Goal: Transaction & Acquisition: Register for event/course

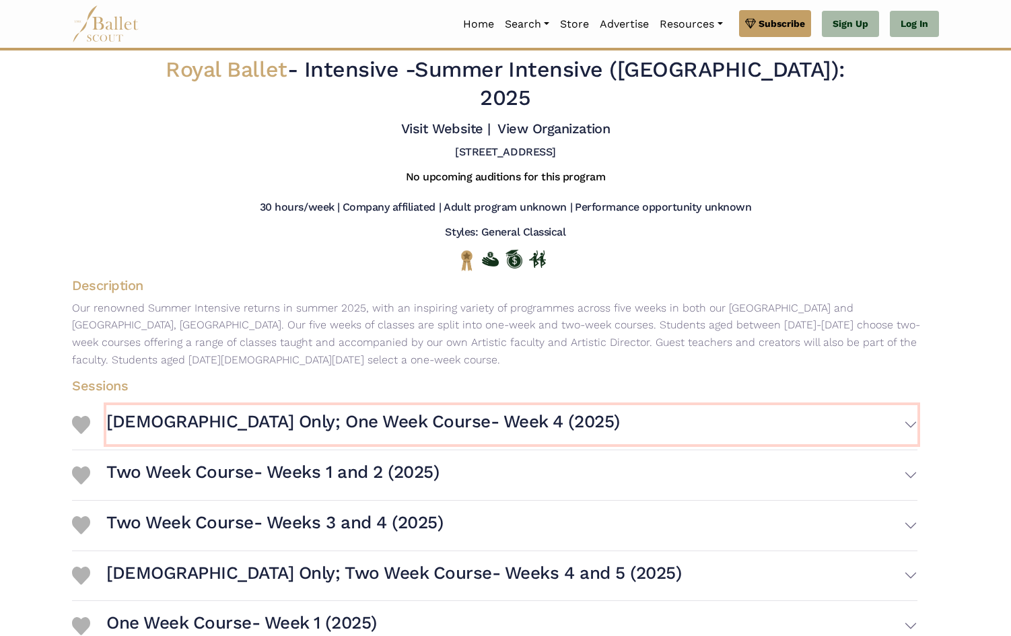
click at [393, 411] on h3 "Female Only; One Week Course- Week 4 (2025)" at bounding box center [363, 422] width 514 height 23
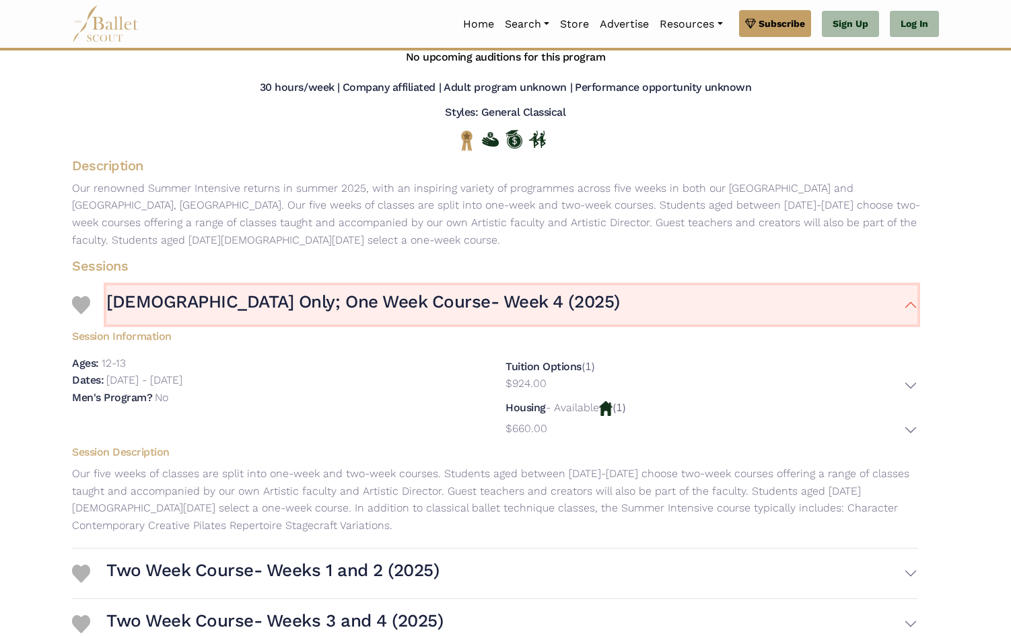
scroll to position [139, 0]
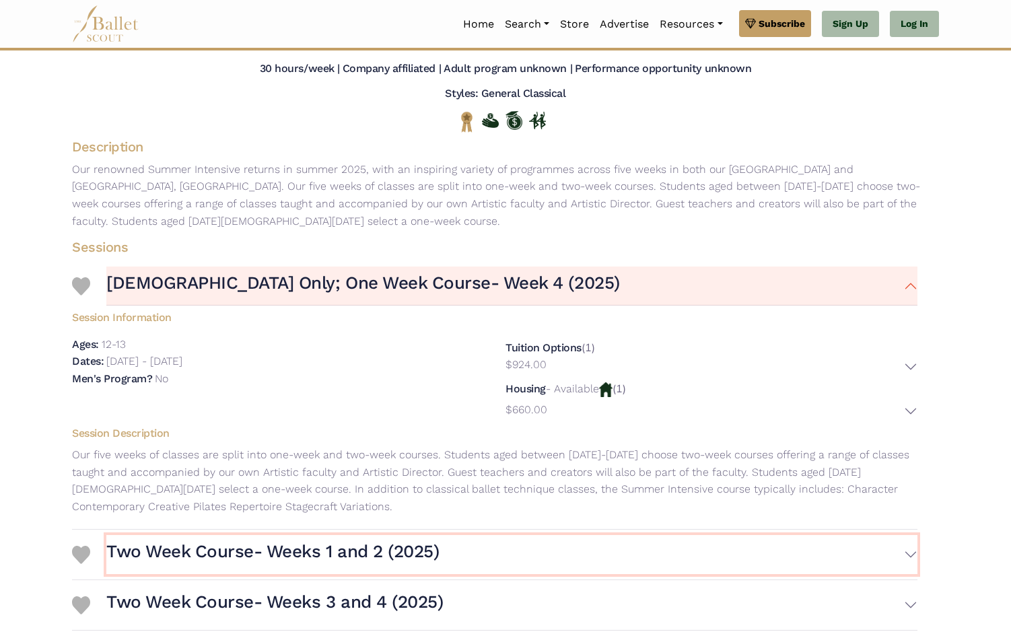
click at [234, 541] on h3 "Two Week Course- Weeks 1 and 2 (2025)" at bounding box center [272, 552] width 333 height 23
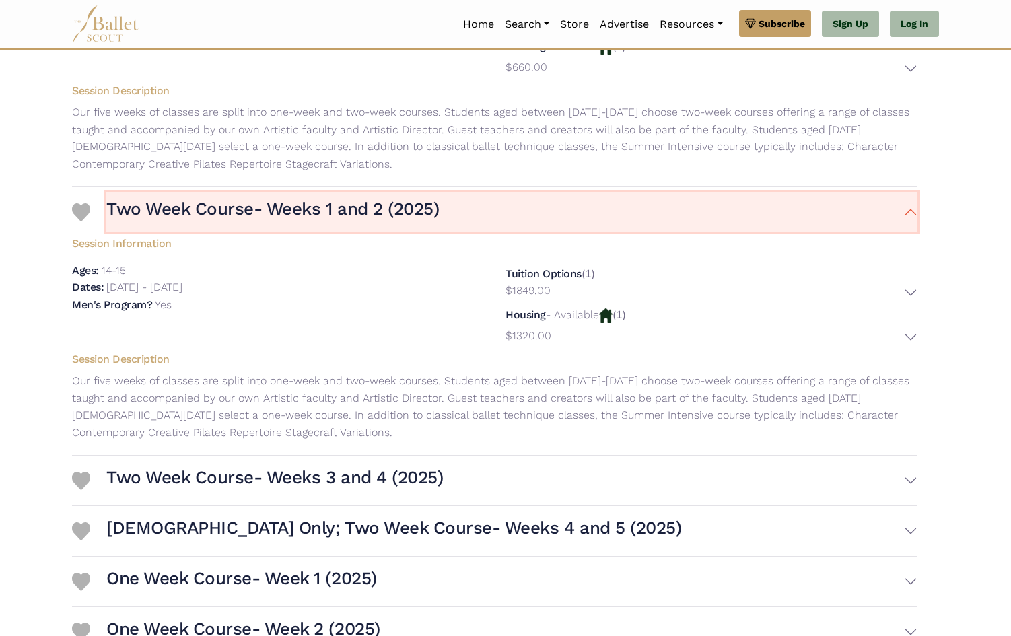
scroll to position [490, 0]
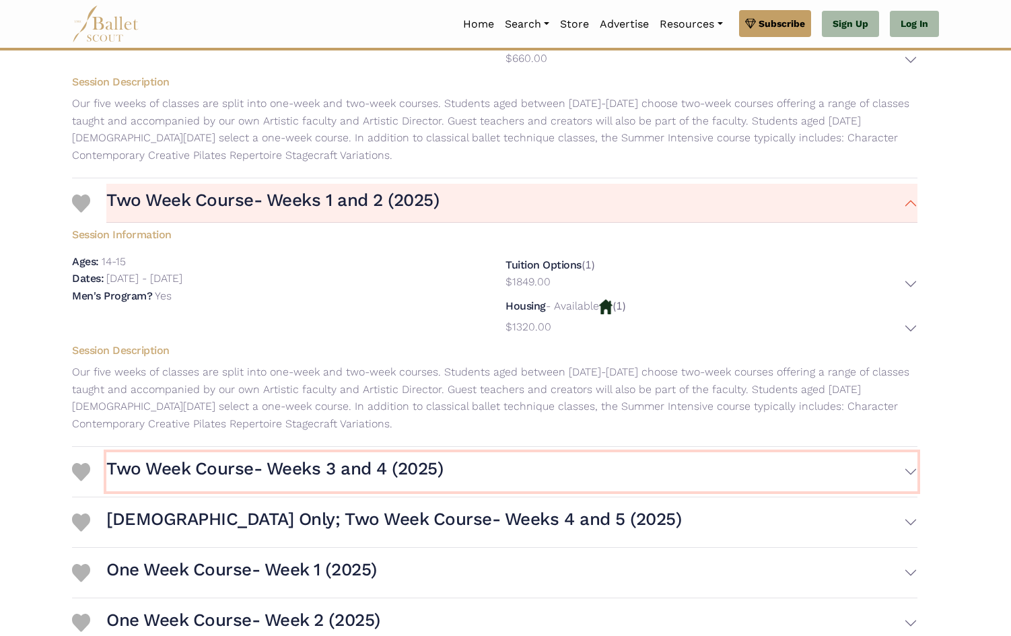
click at [147, 458] on h3 "Two Week Course- Weeks 3 and 4 (2025)" at bounding box center [274, 469] width 337 height 23
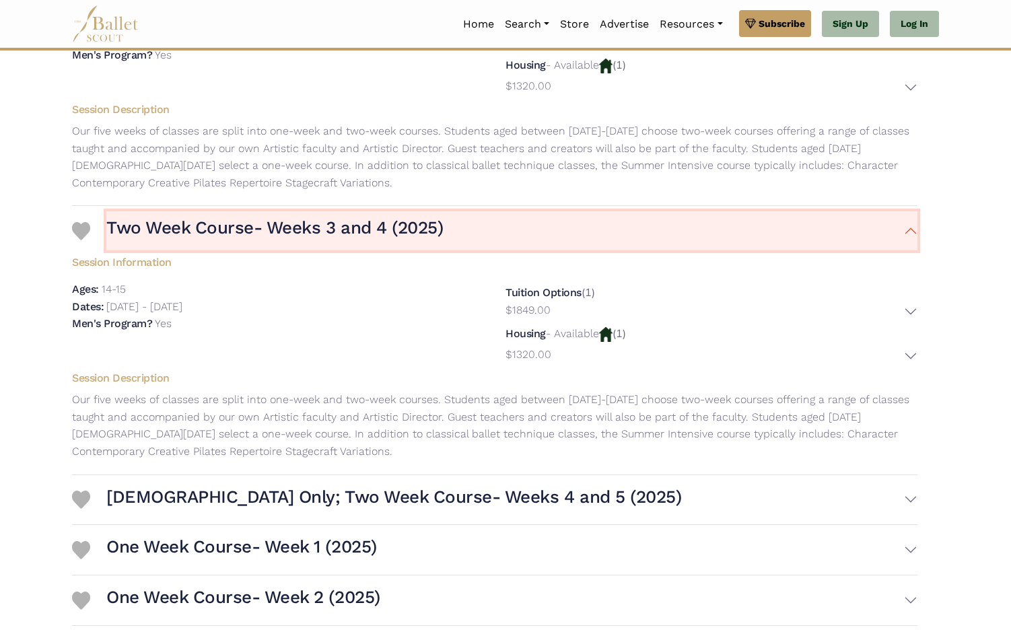
scroll to position [745, 0]
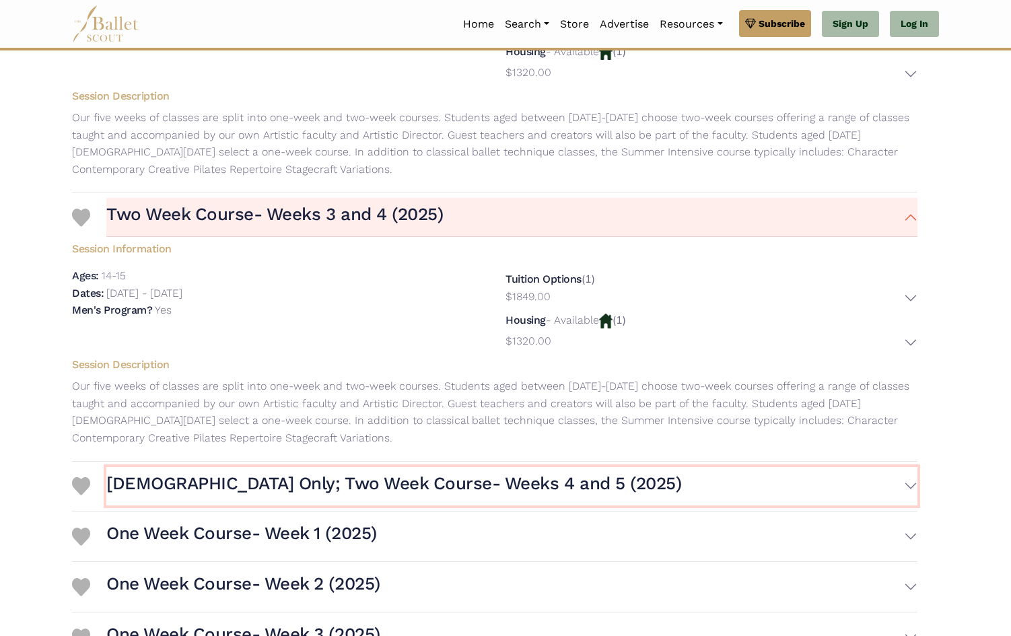
click at [133, 473] on h3 "Female Only; Two Week Course- Weeks 4 and 5 (2025)" at bounding box center [393, 484] width 575 height 23
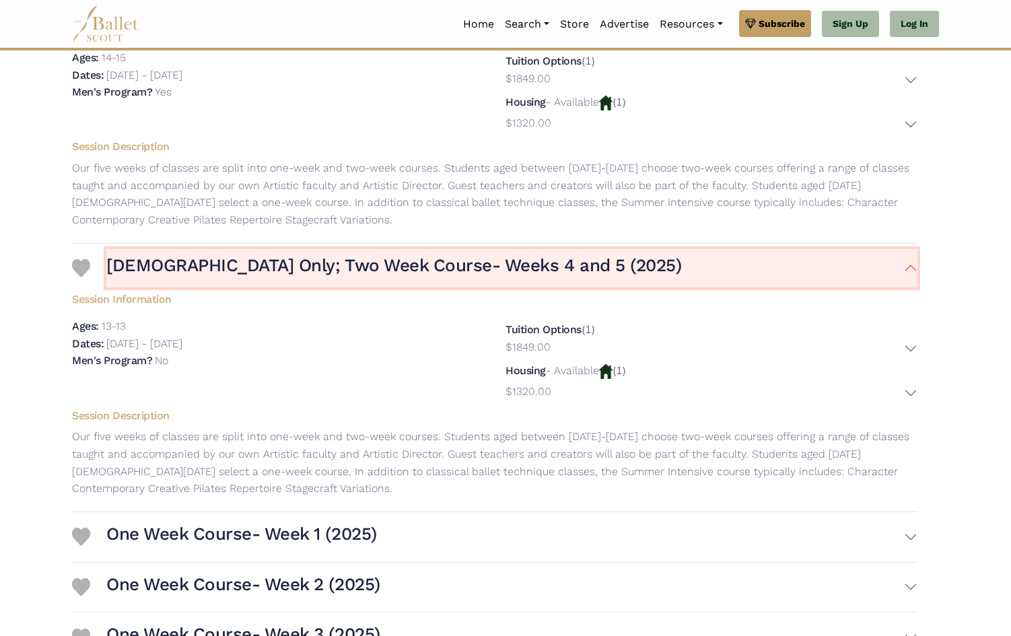
scroll to position [993, 0]
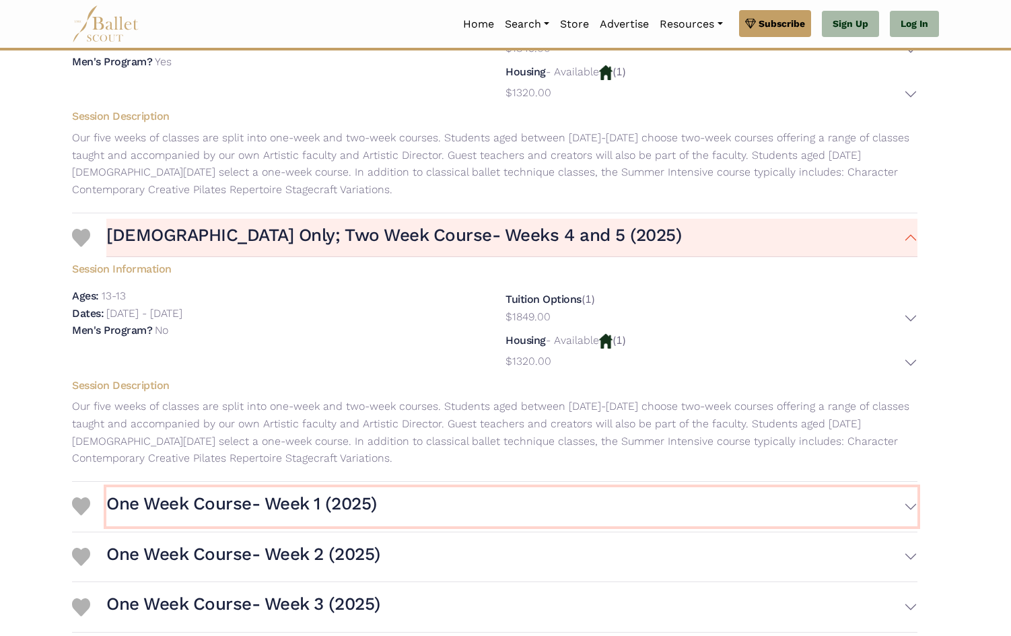
click at [112, 493] on h3 "One Week Course- Week 1 (2025)" at bounding box center [241, 504] width 271 height 23
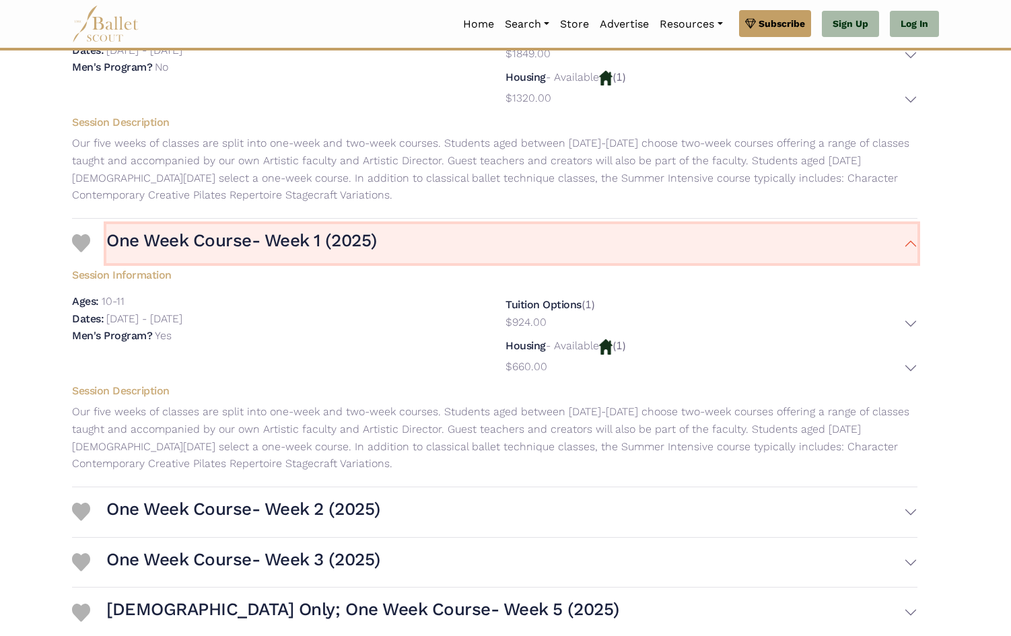
scroll to position [1268, 0]
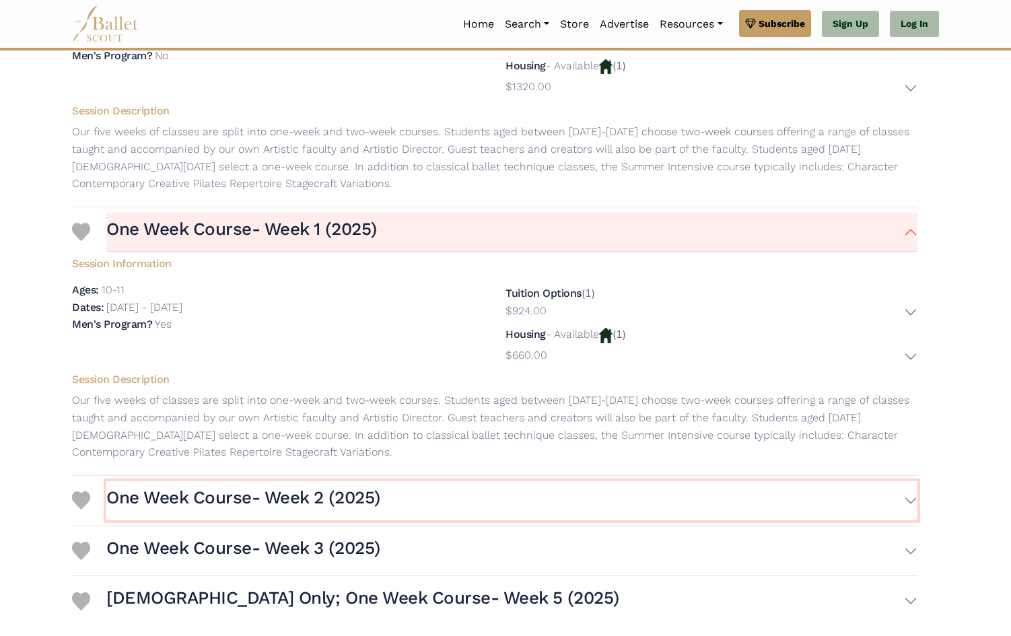
click at [129, 487] on h3 "One Week Course- Week 2 (2025)" at bounding box center [243, 498] width 274 height 23
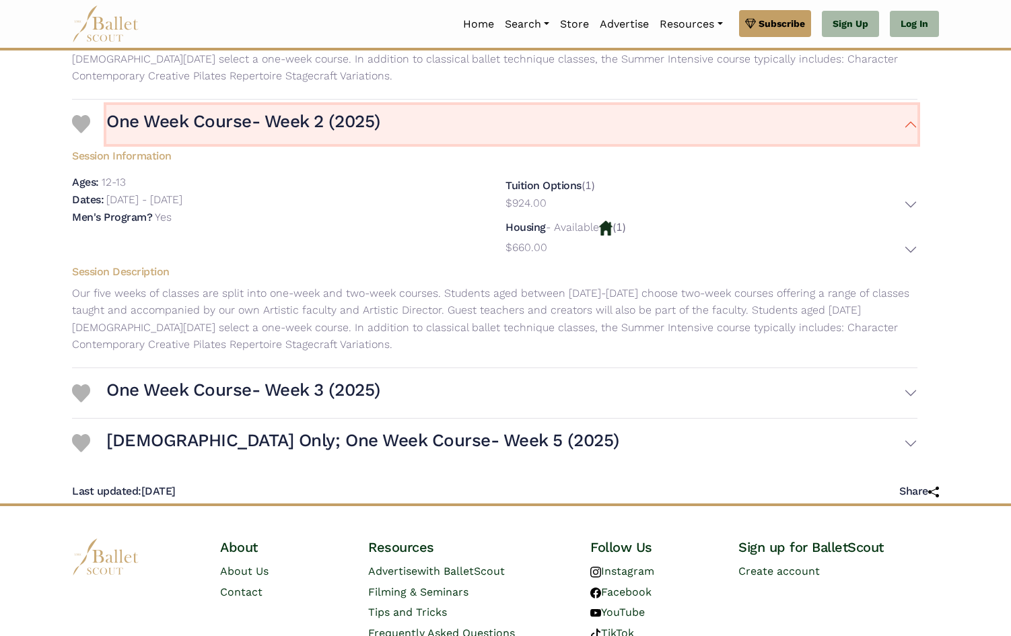
scroll to position [1658, 0]
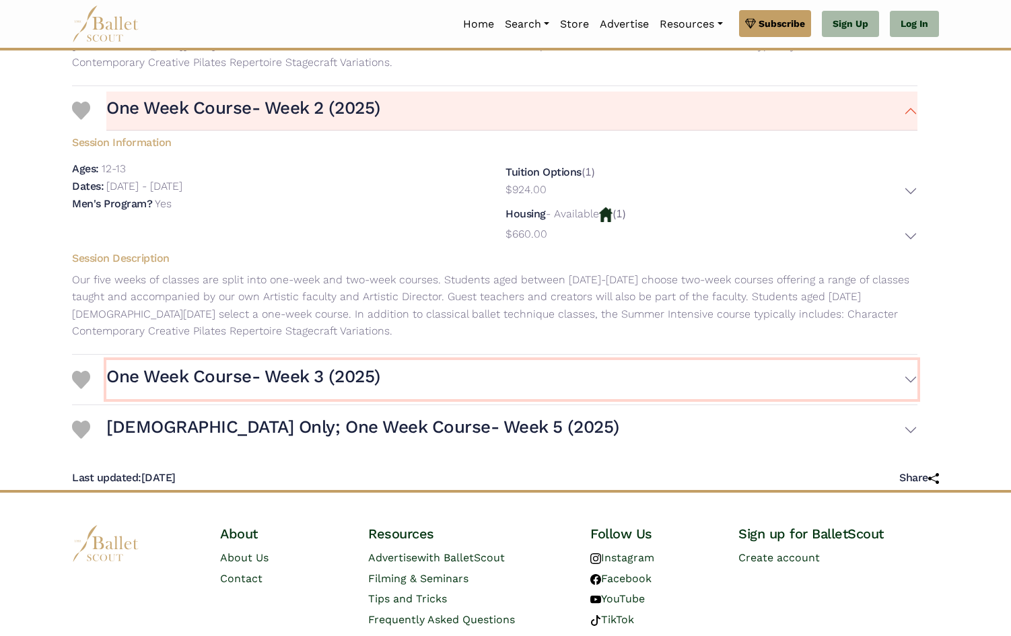
click at [138, 366] on h3 "One Week Course- Week 3 (2025)" at bounding box center [243, 377] width 274 height 23
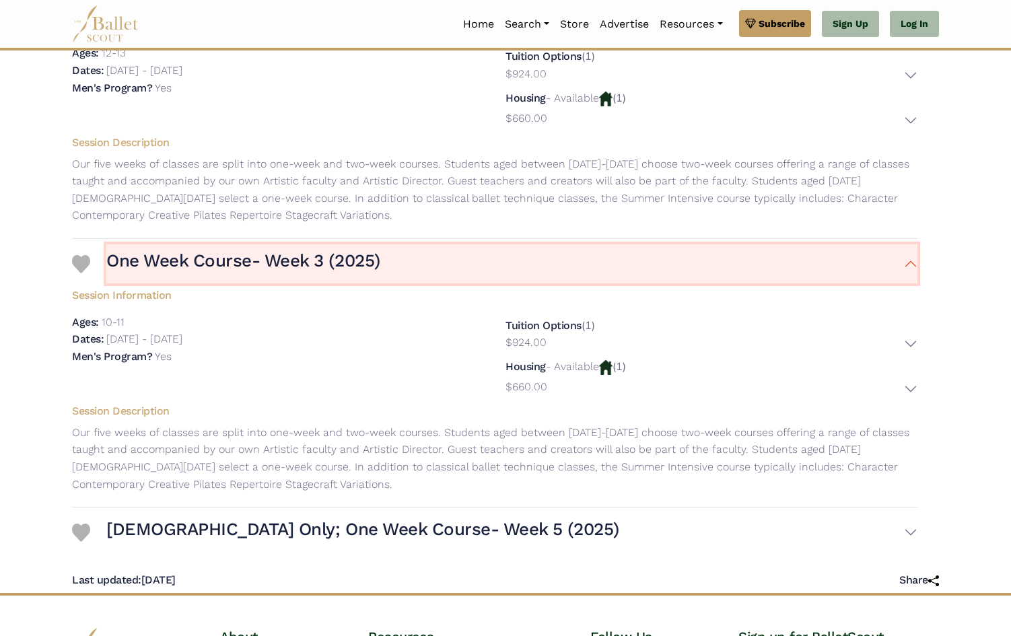
scroll to position [1873, 0]
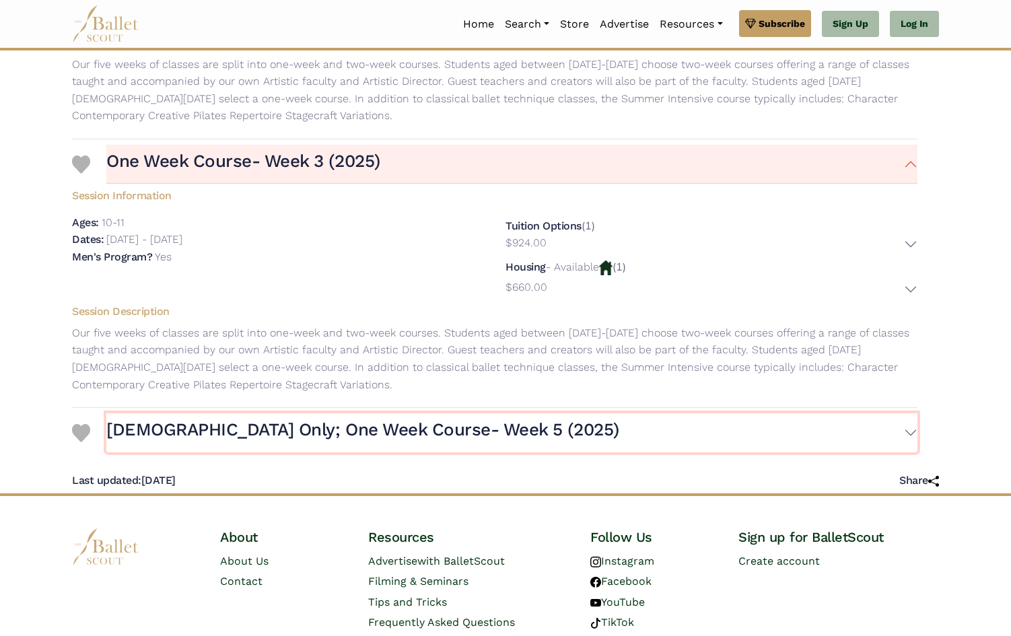
click at [108, 419] on h3 "Female Only; One Week Course- Week 5 (2025)" at bounding box center [362, 430] width 513 height 23
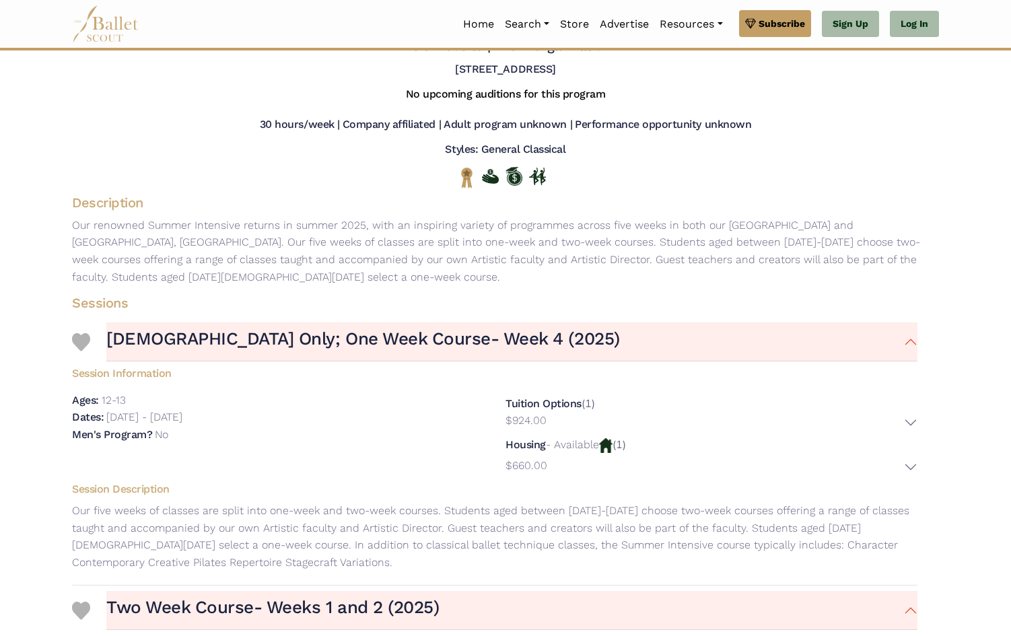
scroll to position [0, 0]
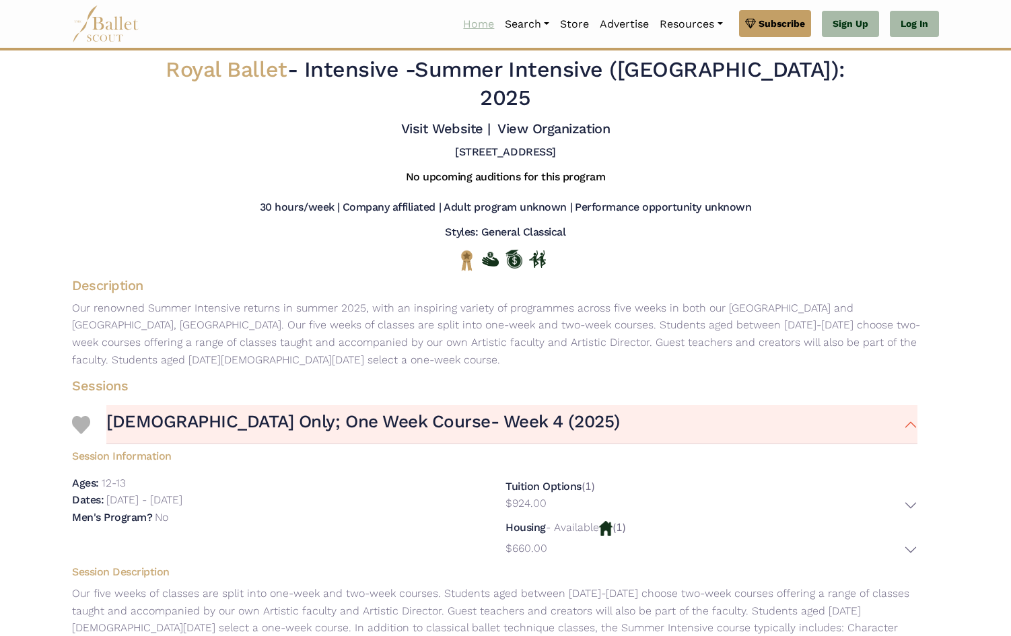
click at [465, 29] on link "Home" at bounding box center [479, 24] width 42 height 28
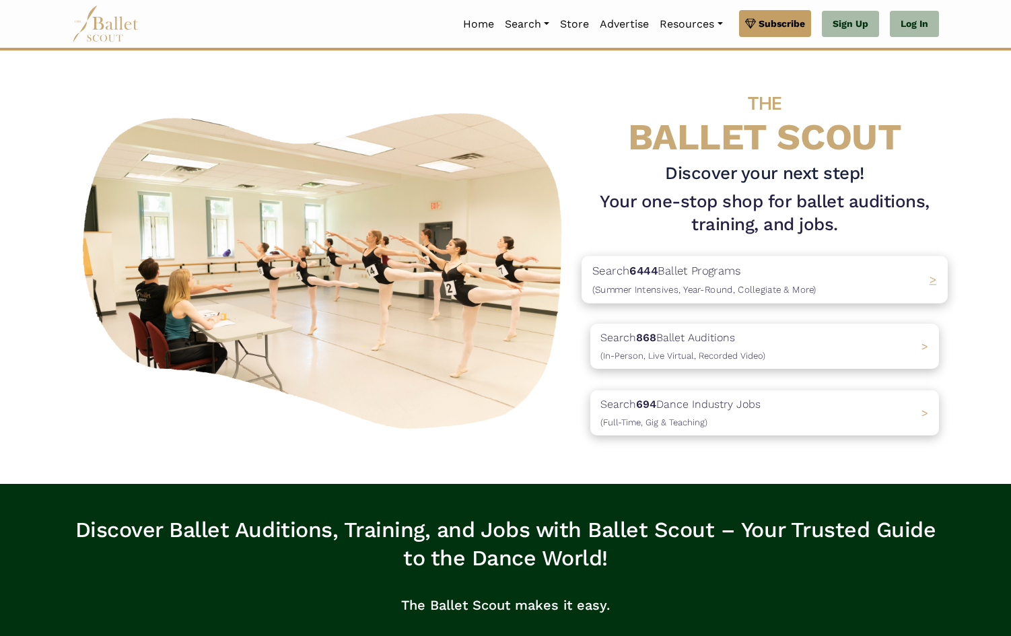
click at [635, 296] on p "Search 6444 Ballet Programs (Summer Intensives, Year-Round, Collegiate & More)" at bounding box center [704, 280] width 224 height 36
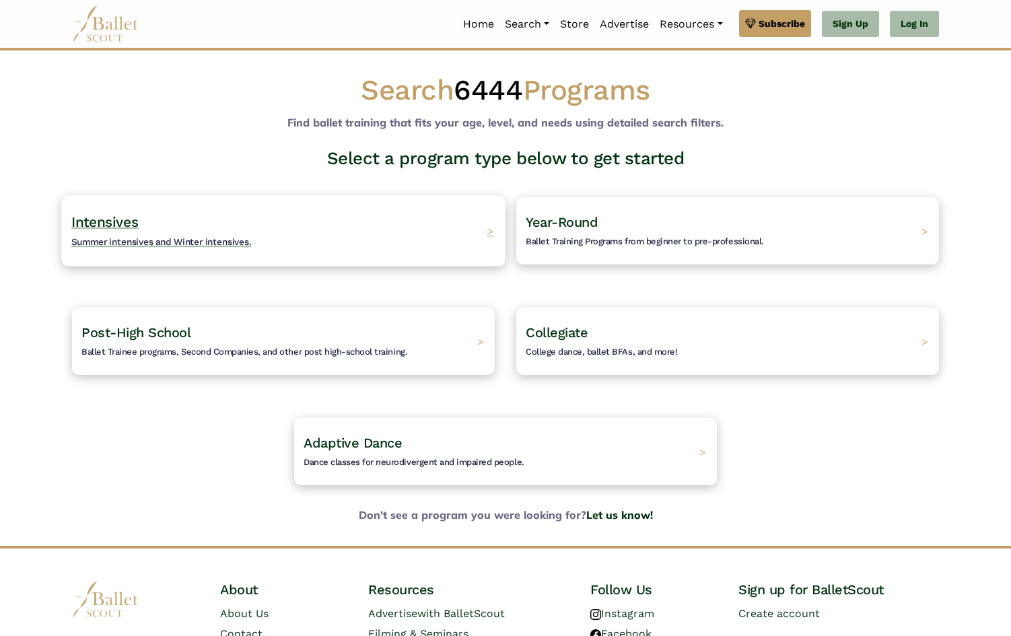
click at [401, 237] on div "Intensives Summer intensives and Winter intensives. >" at bounding box center [283, 230] width 444 height 71
click at [122, 223] on span "Intensives" at bounding box center [104, 221] width 67 height 17
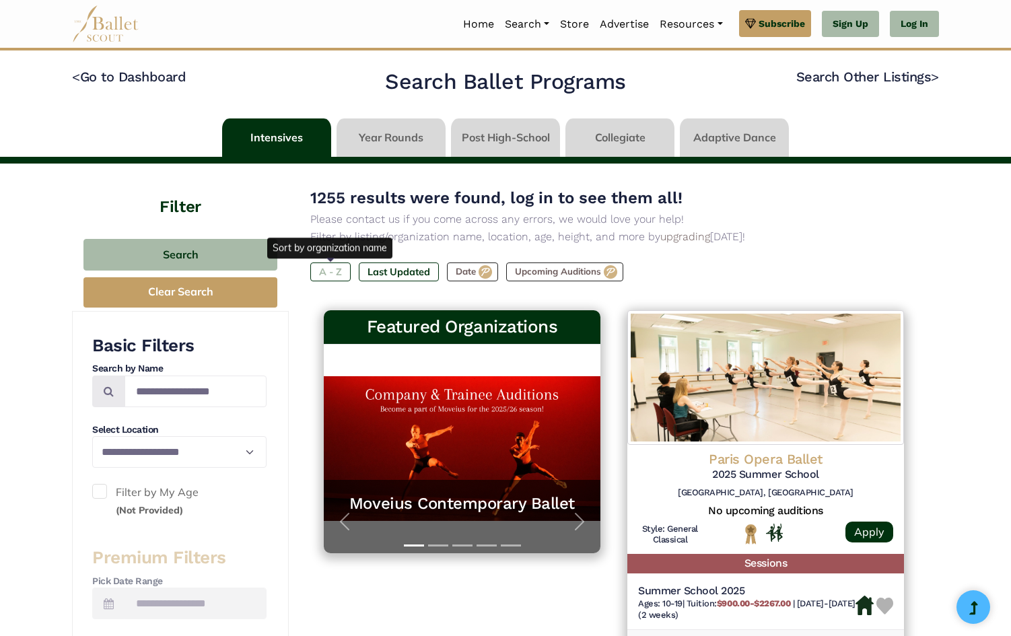
click at [333, 269] on label "A - Z" at bounding box center [330, 272] width 40 height 19
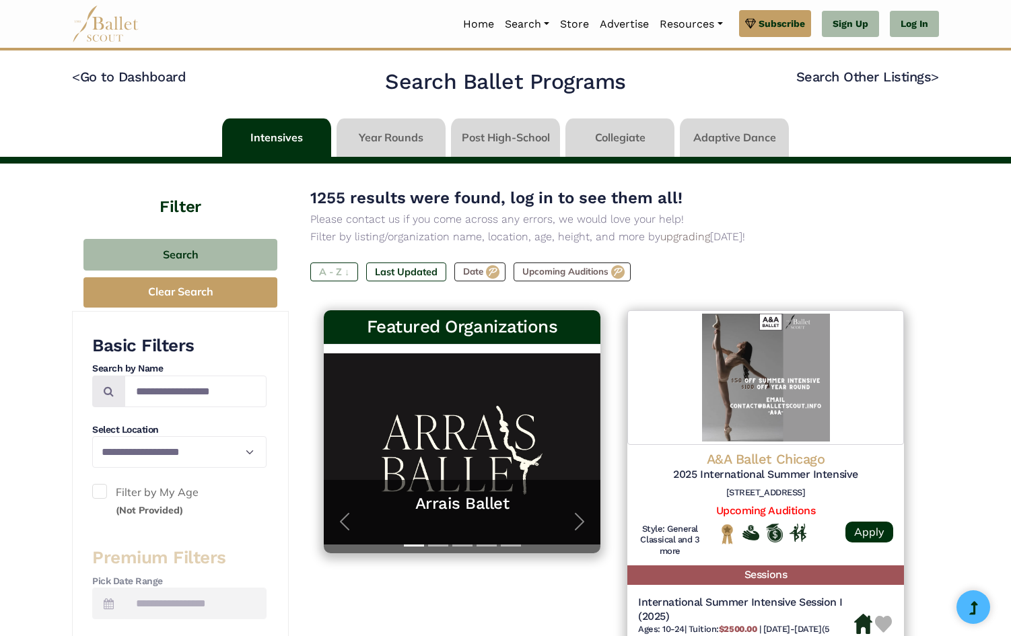
click at [346, 271] on label "A - Z ↓" at bounding box center [334, 272] width 48 height 19
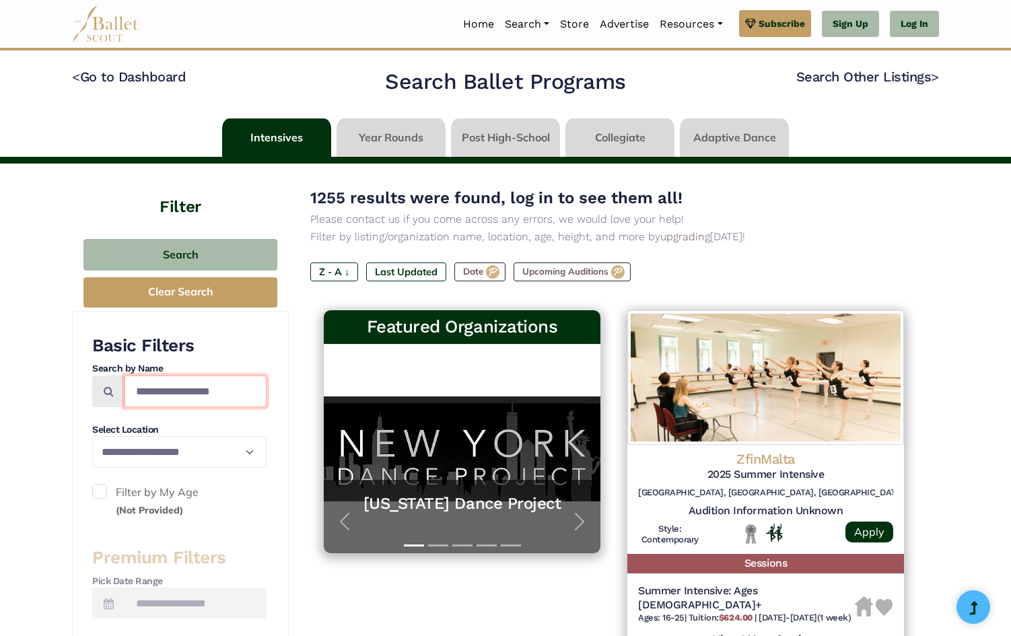
click at [213, 392] on input "Search by names..." at bounding box center [196, 392] width 142 height 32
type input "*****"
click at [229, 498] on label "Filter by My Age (Not Provided)" at bounding box center [179, 501] width 174 height 34
click at [100, 489] on span at bounding box center [99, 491] width 15 height 15
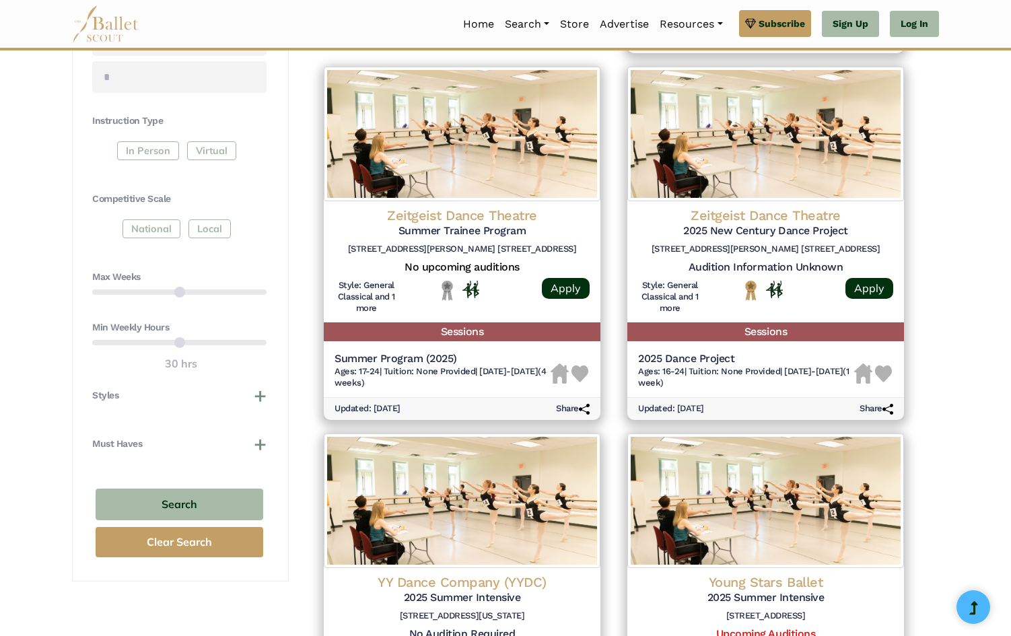
scroll to position [629, 0]
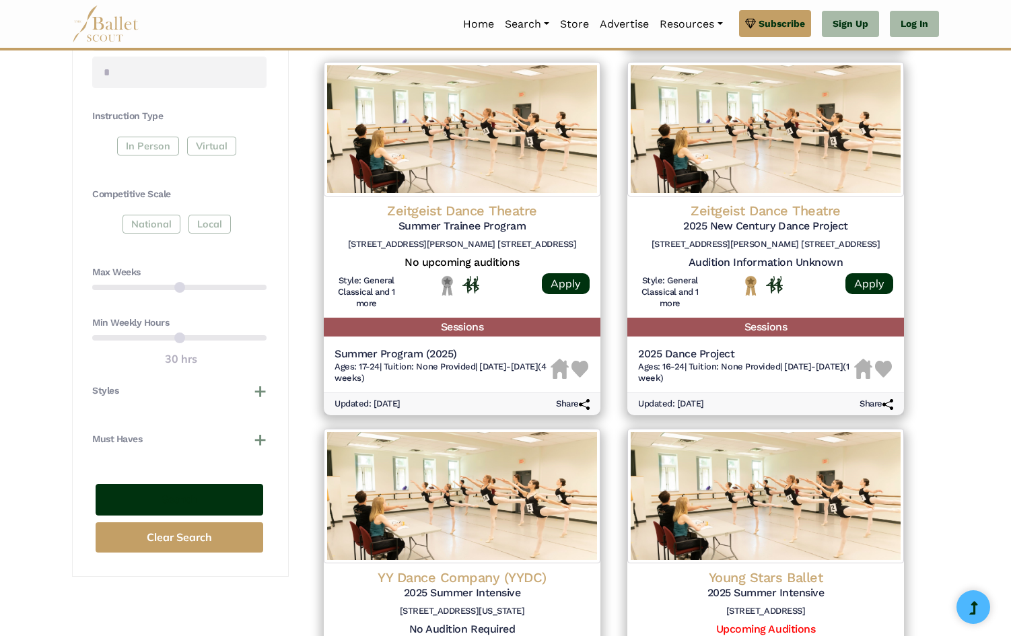
click at [217, 503] on button "Search" at bounding box center [180, 500] width 168 height 32
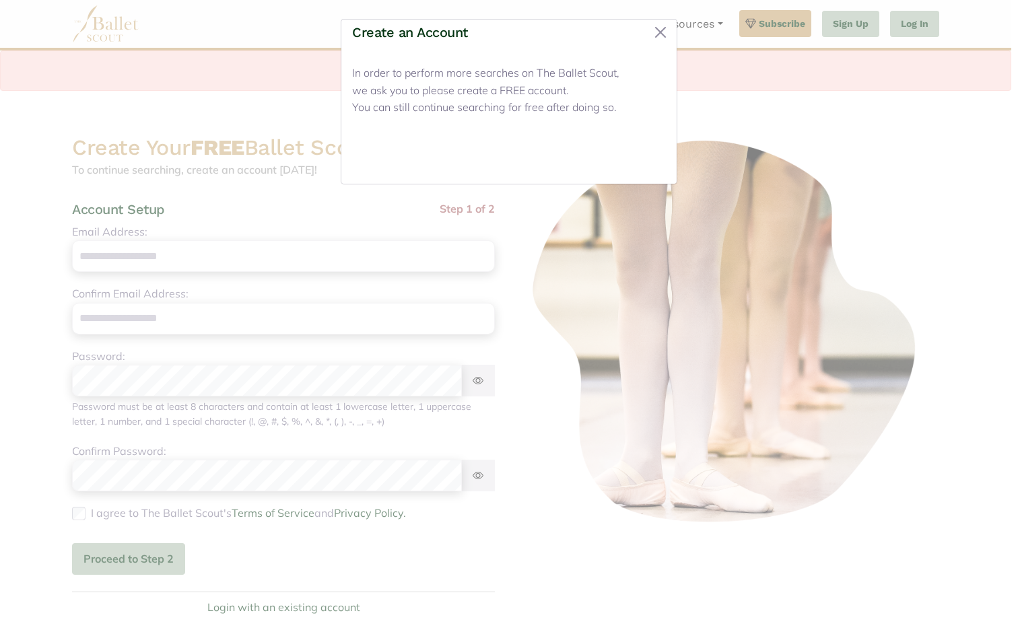
click at [636, 160] on button "Close" at bounding box center [640, 157] width 50 height 32
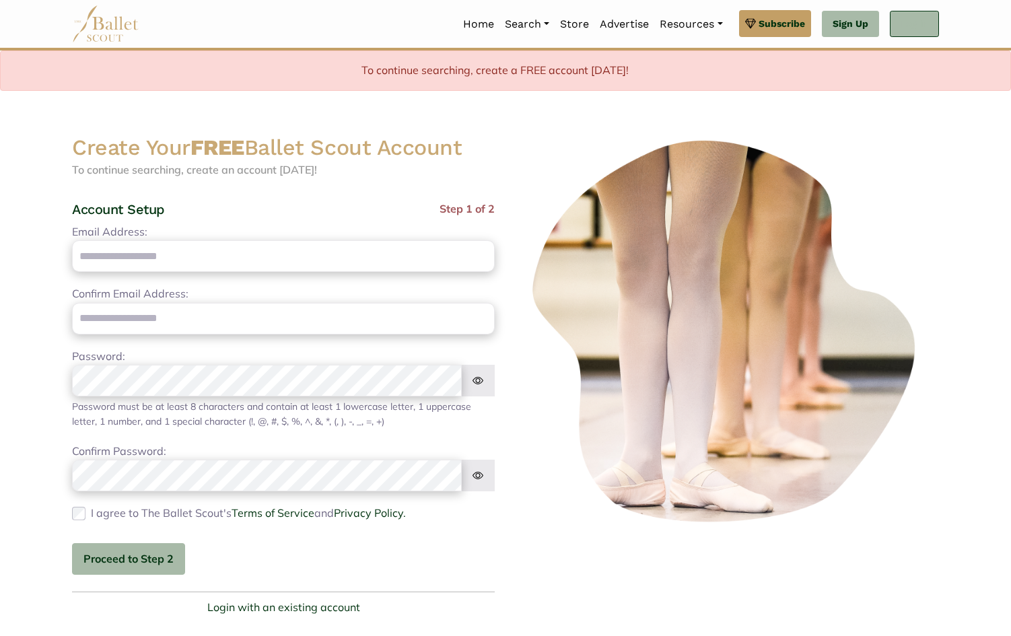
click at [890, 26] on link "Log In" at bounding box center [914, 24] width 49 height 27
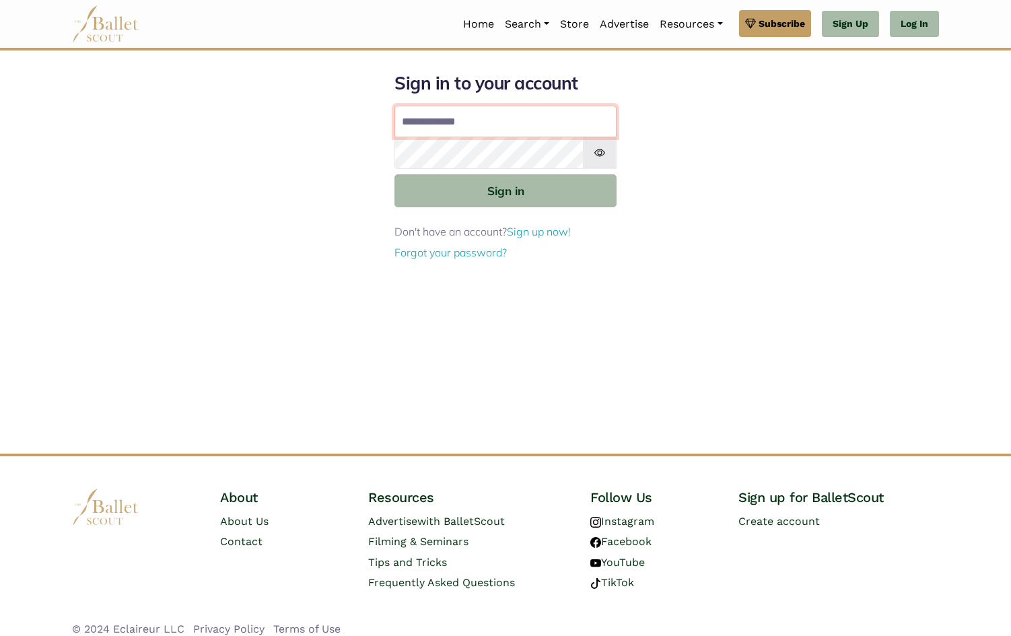
type input "**********"
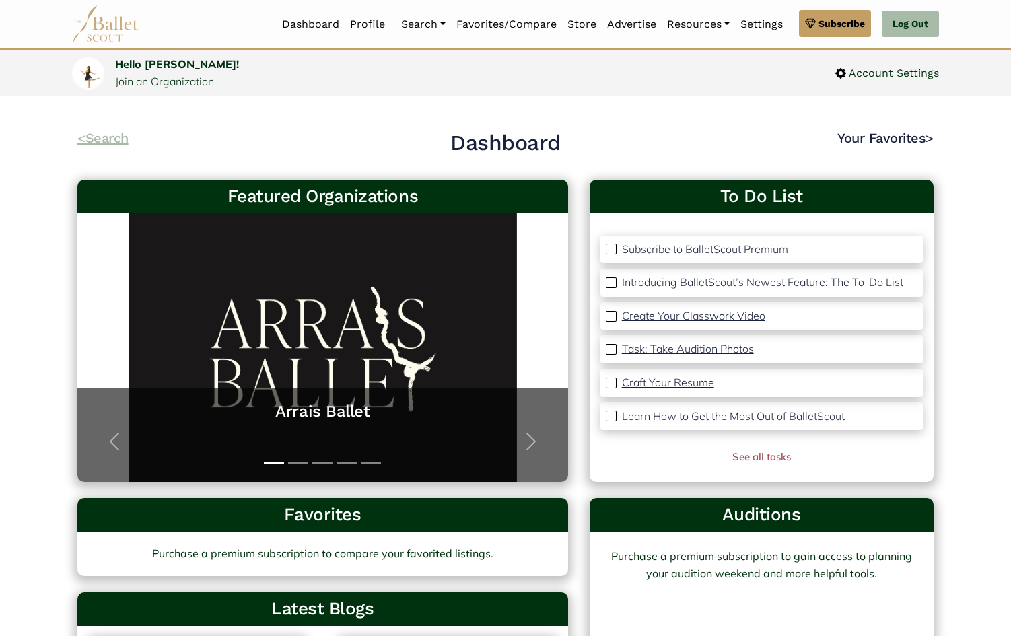
click at [96, 145] on link "< Search" at bounding box center [102, 138] width 51 height 16
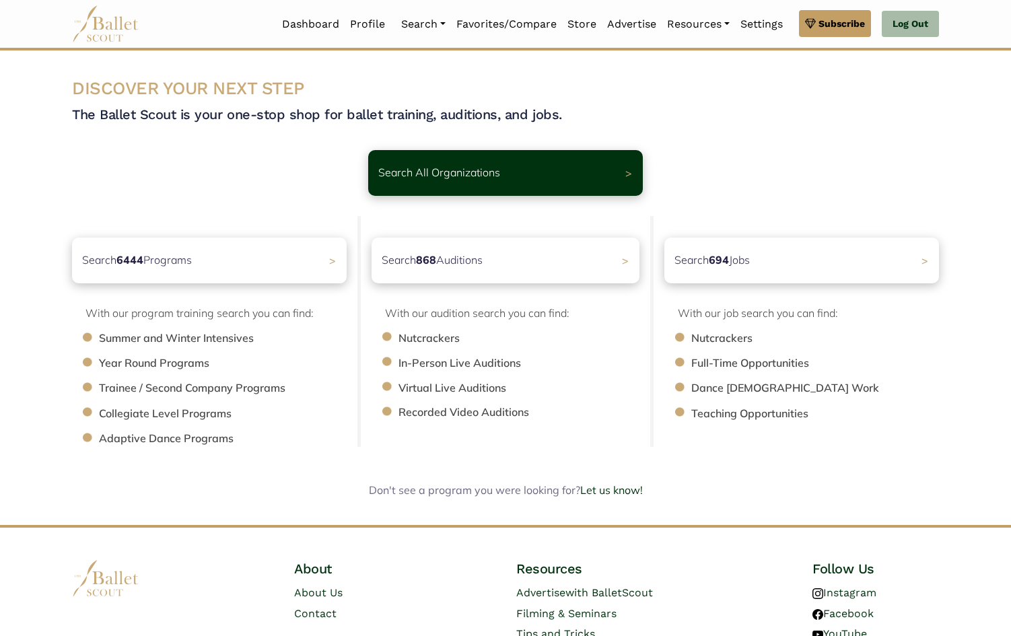
click at [168, 343] on li "Summer and Winter Intensives" at bounding box center [229, 339] width 261 height 18
click at [180, 270] on div "Search 6444 Programs >" at bounding box center [209, 260] width 288 height 48
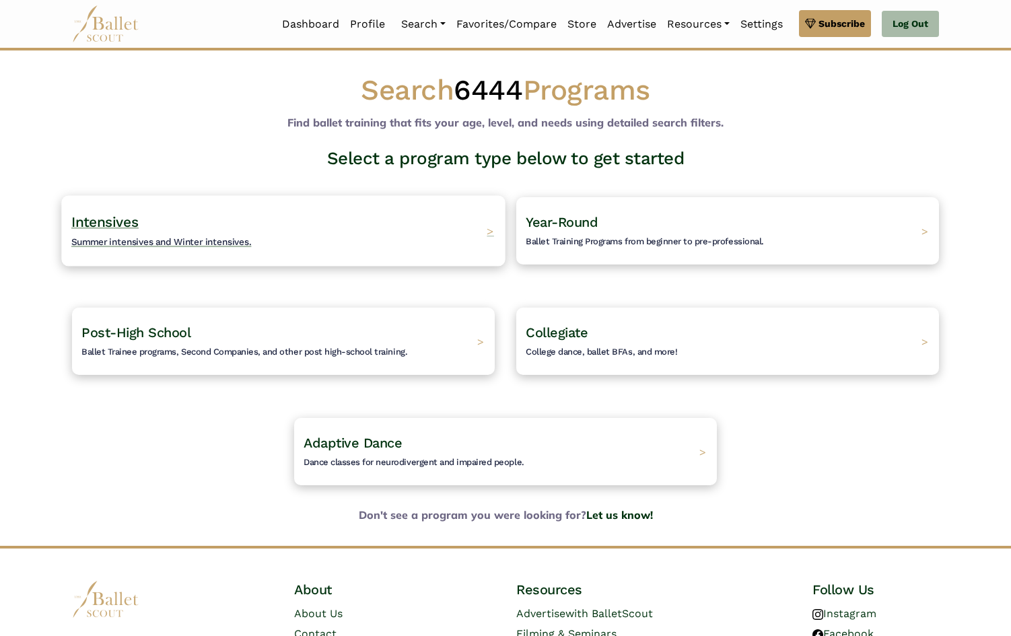
click at [180, 233] on h4 "Intensives Summer intensives and Winter intensives." at bounding box center [161, 231] width 180 height 37
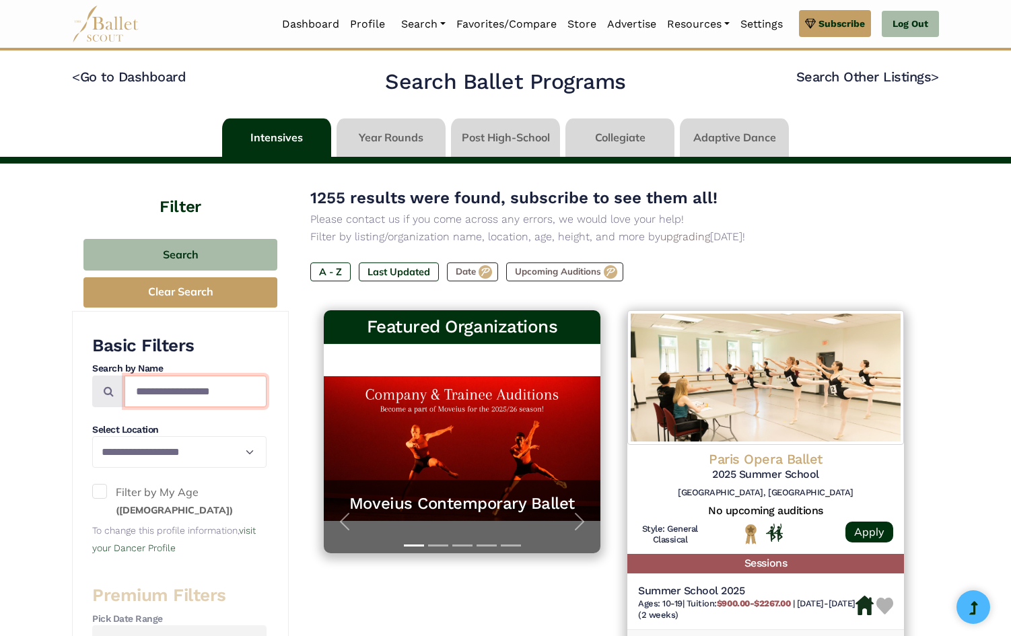
click at [188, 391] on input "Search by names..." at bounding box center [196, 392] width 142 height 32
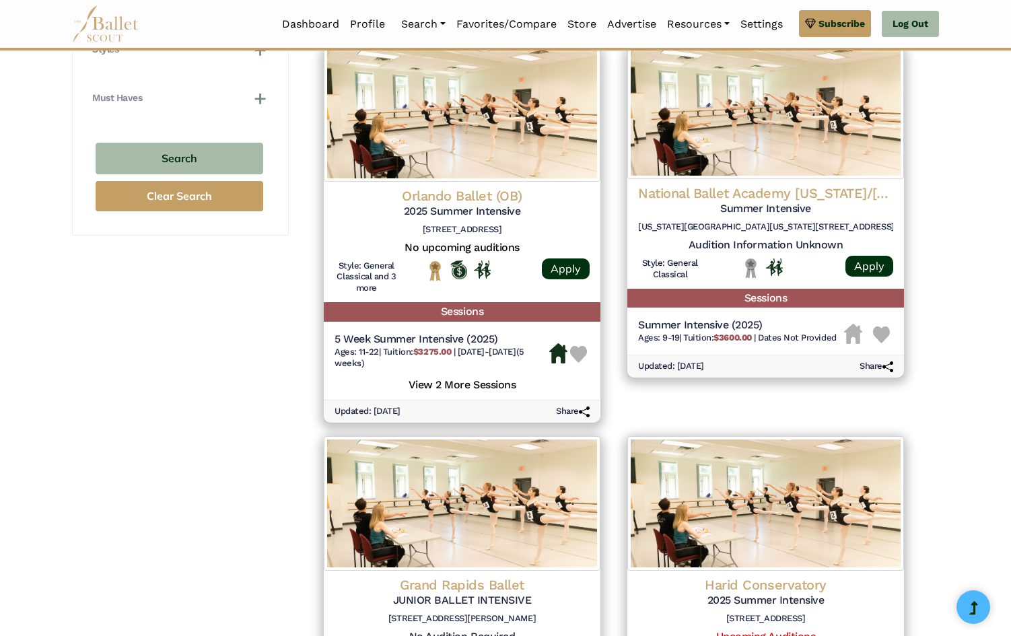
scroll to position [1025, 0]
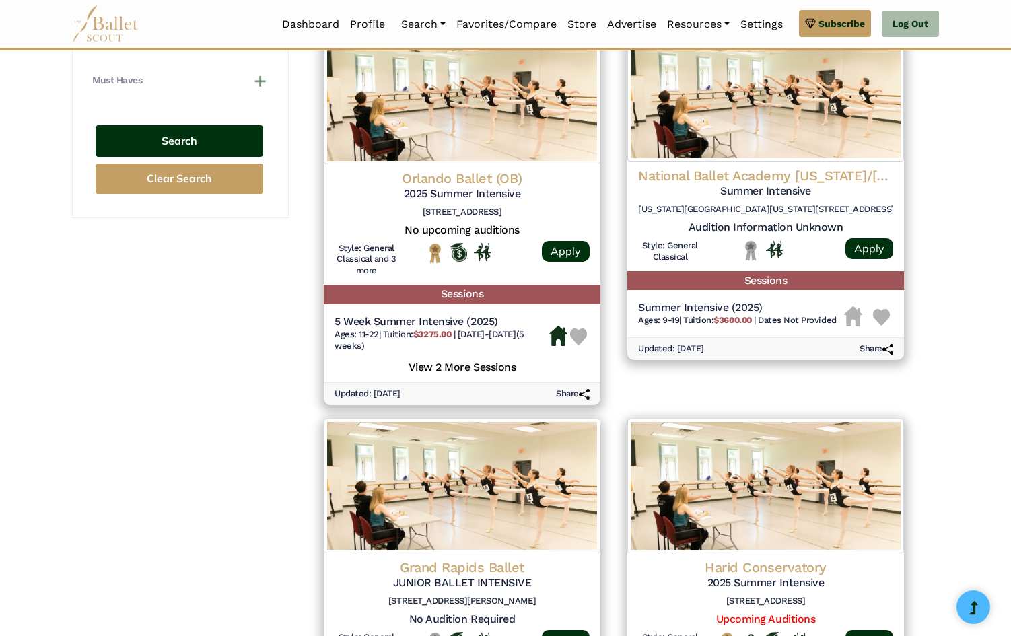
type input "*****"
click at [194, 149] on button "Search" at bounding box center [180, 141] width 168 height 32
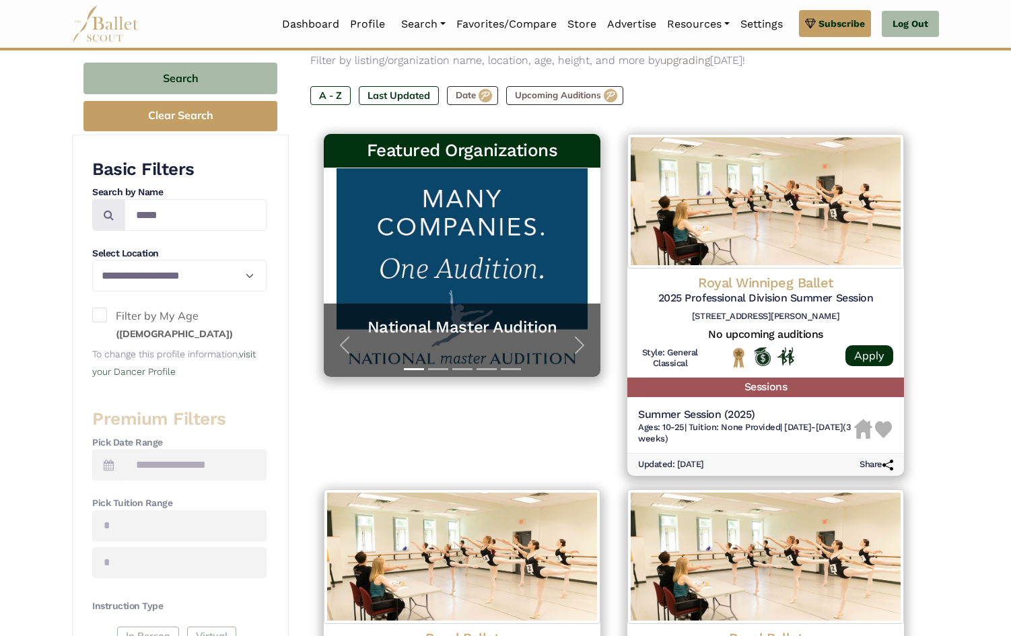
scroll to position [182, 0]
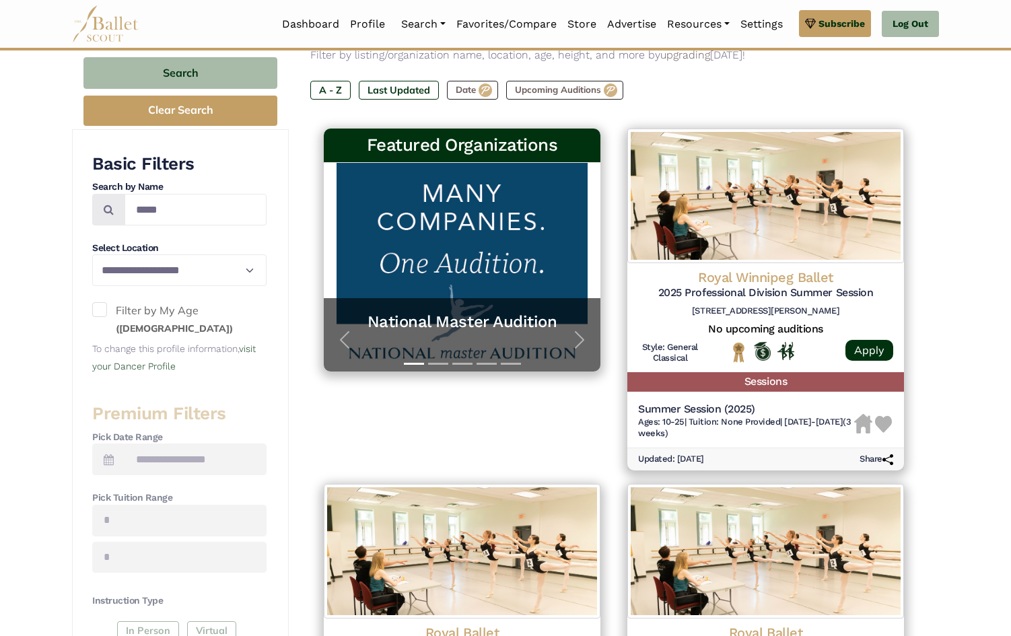
click at [100, 304] on span at bounding box center [99, 309] width 15 height 15
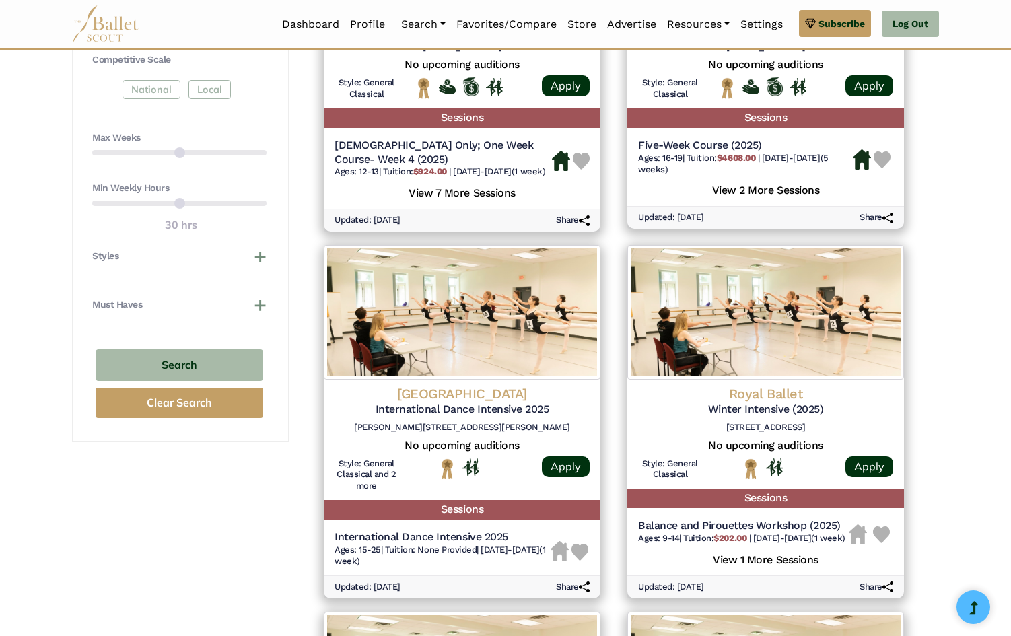
scroll to position [835, 0]
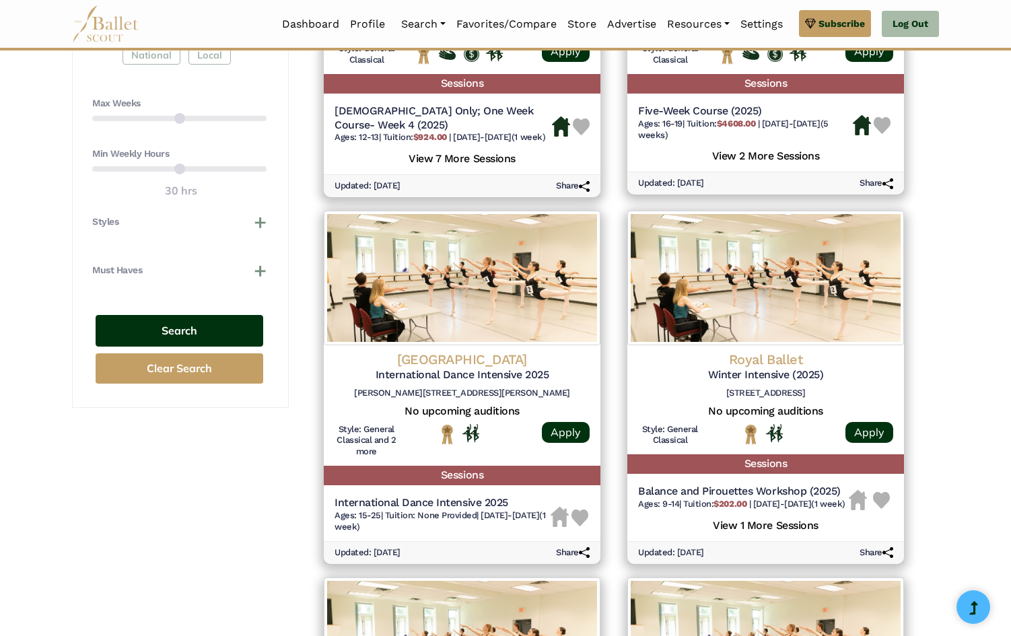
click at [171, 336] on button "Search" at bounding box center [180, 331] width 168 height 32
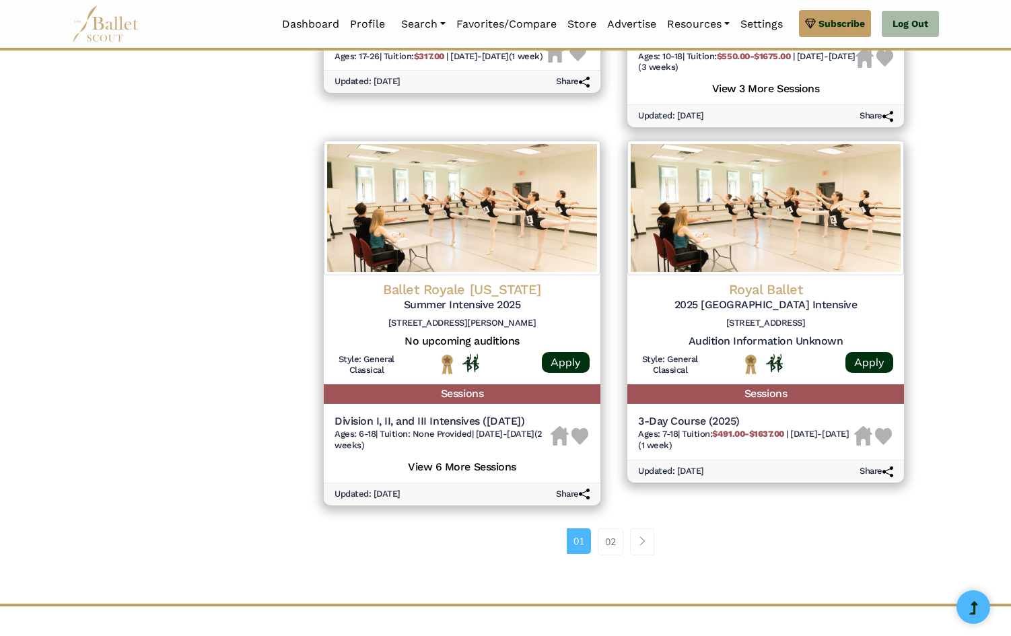
scroll to position [1658, 0]
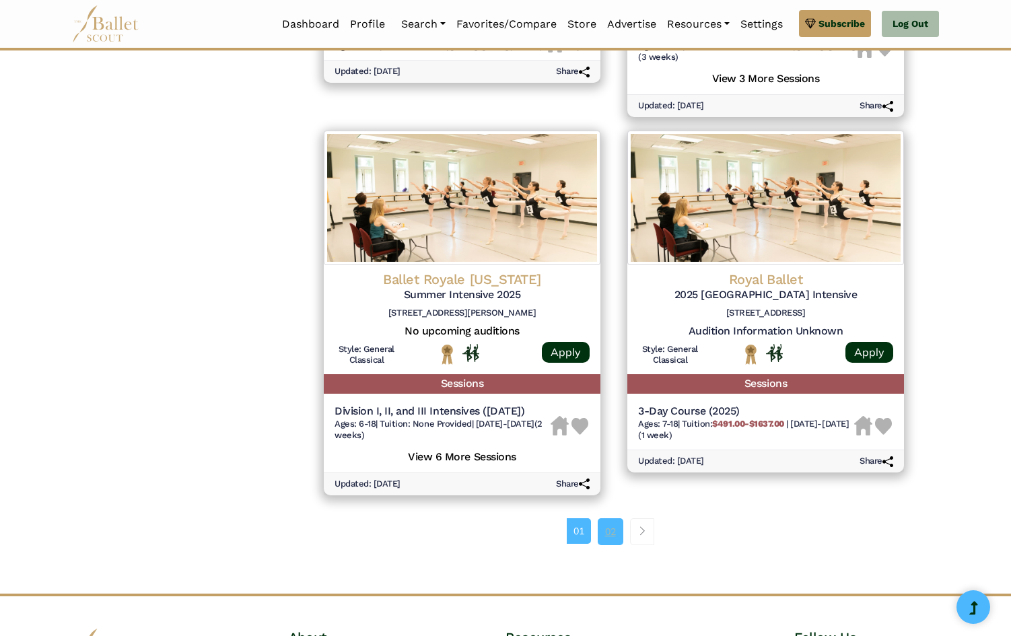
click at [608, 535] on link "02" at bounding box center [611, 531] width 26 height 27
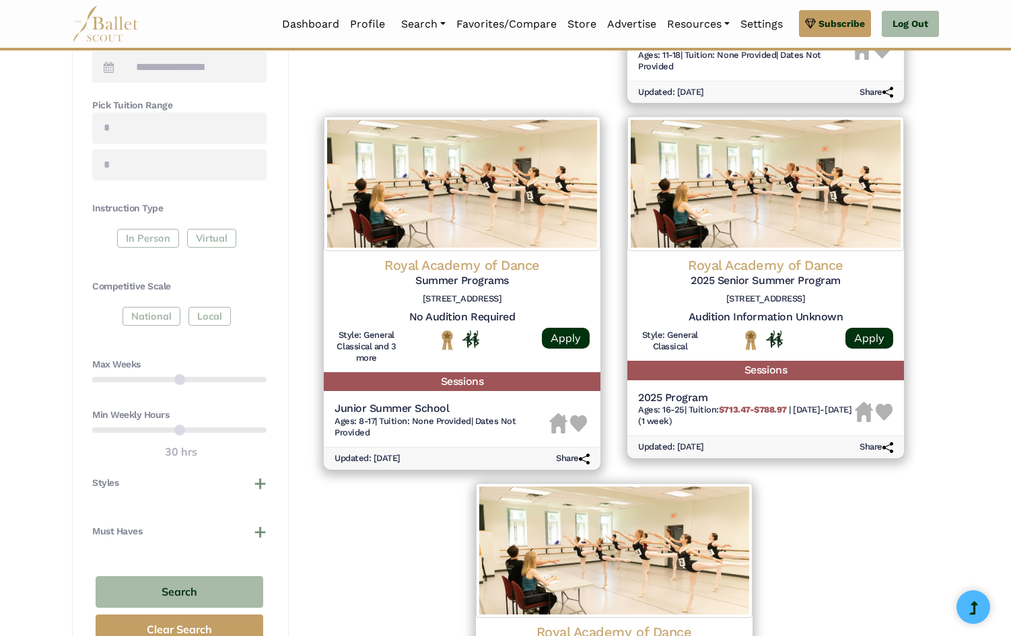
scroll to position [561, 0]
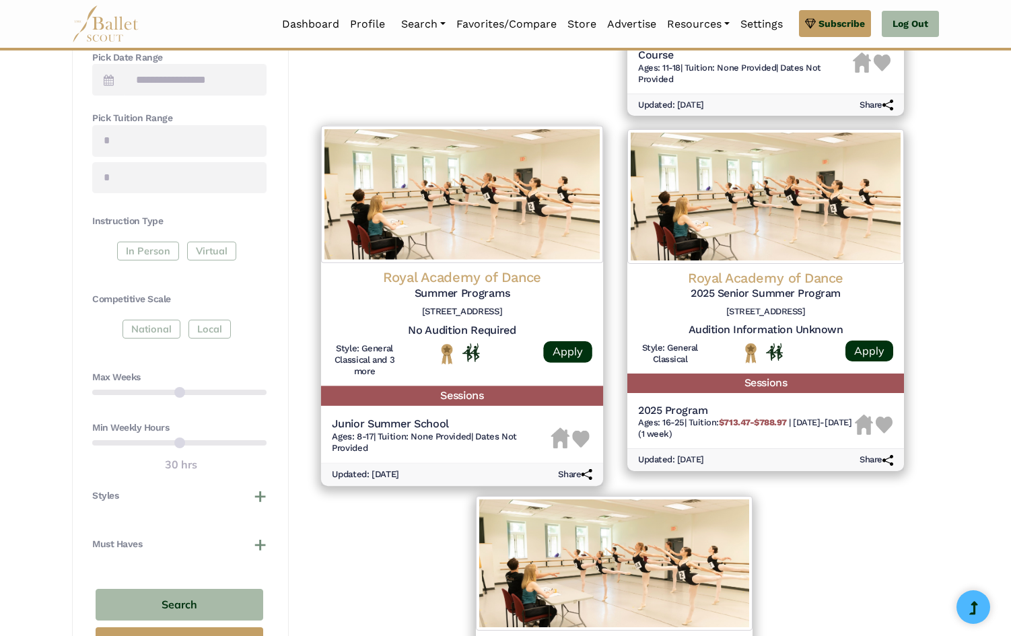
click at [464, 335] on h5 "No Audition Required" at bounding box center [462, 331] width 261 height 14
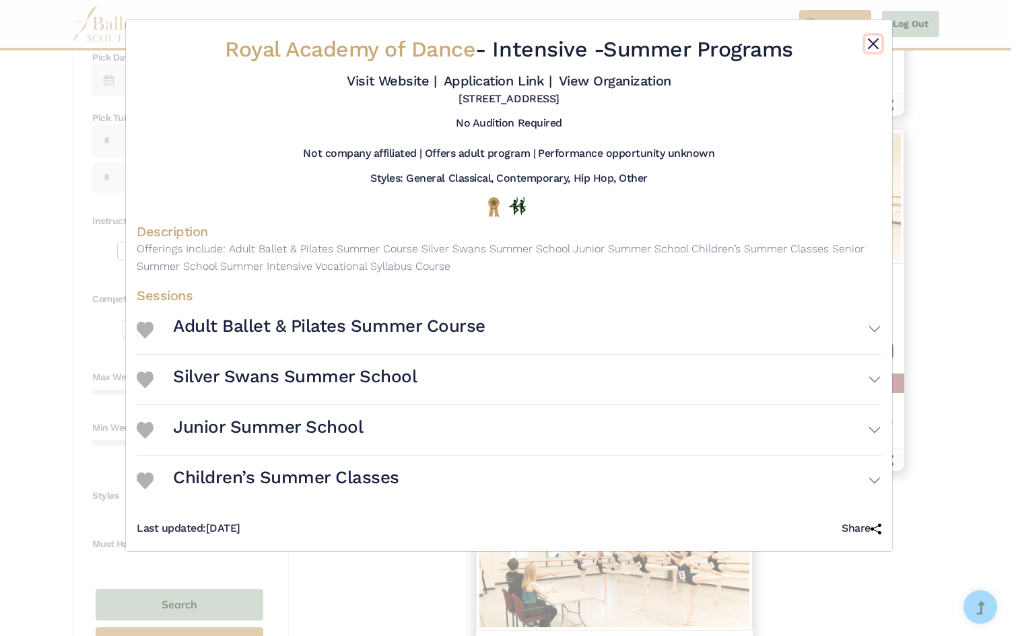
click at [876, 40] on button "Close" at bounding box center [873, 44] width 16 height 16
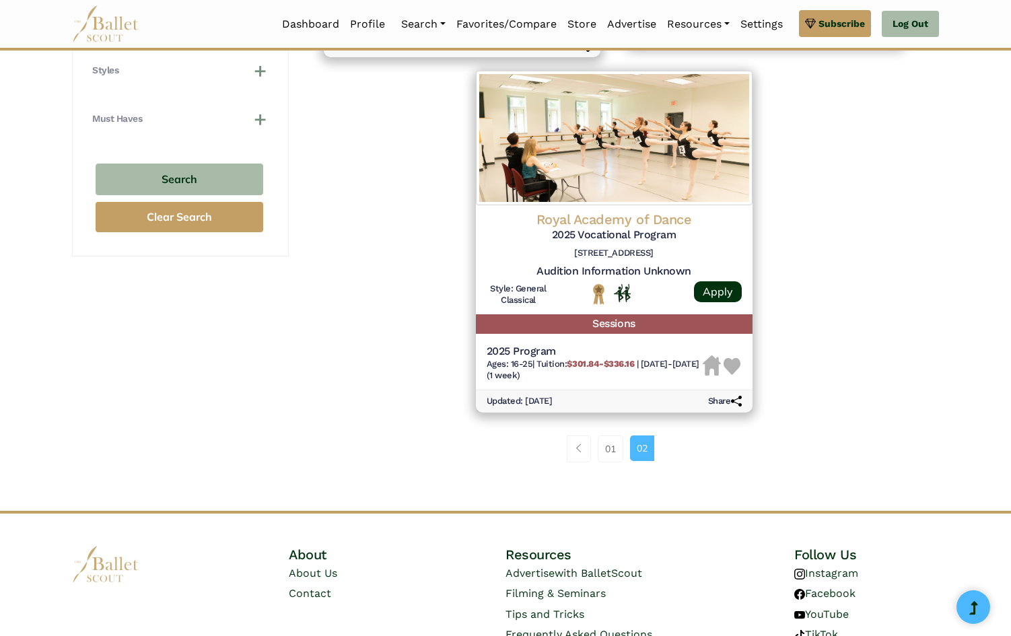
scroll to position [1052, 0]
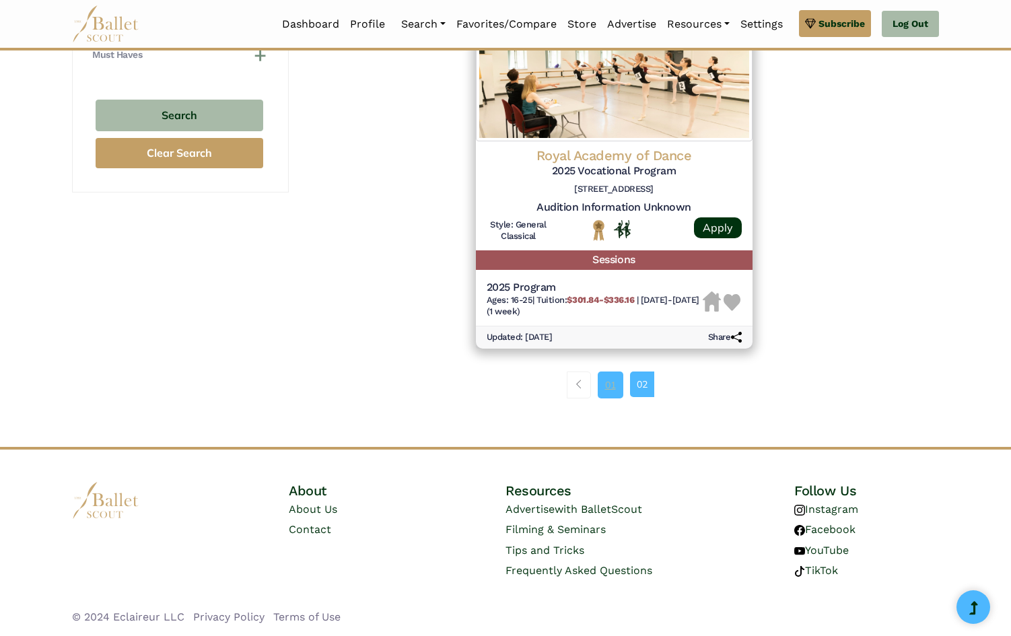
click at [613, 390] on link "01" at bounding box center [611, 385] width 26 height 27
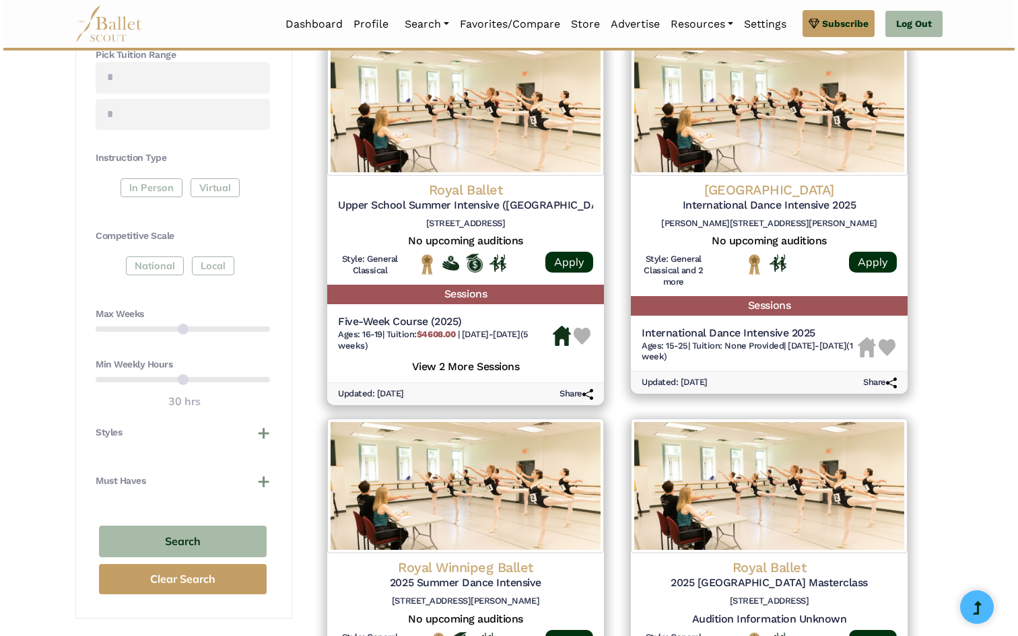
scroll to position [644, 0]
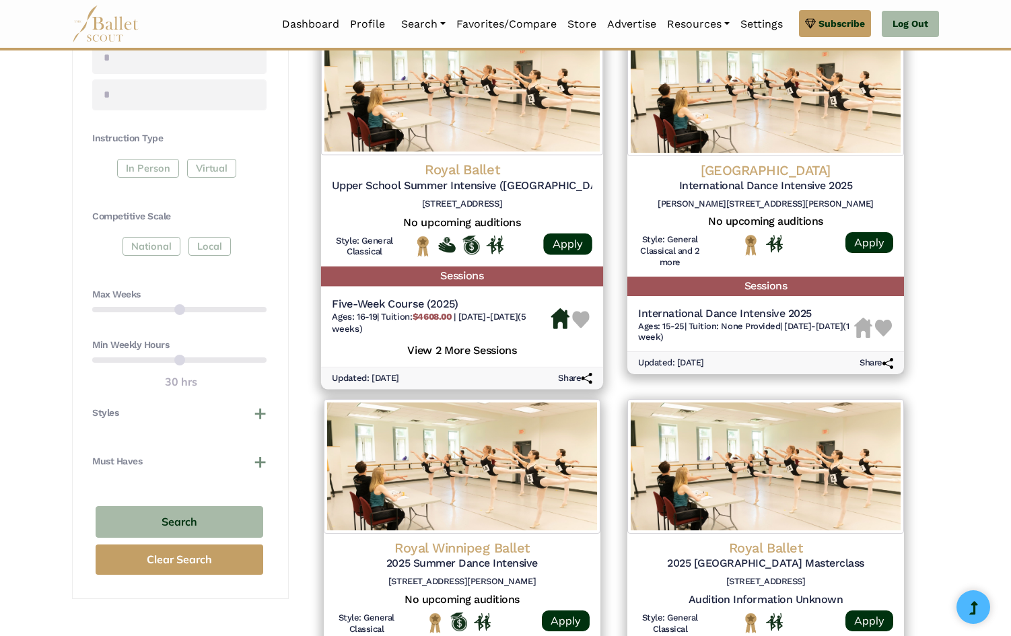
click at [465, 186] on h5 "Upper School Summer Intensive (Covent Garden): 2025" at bounding box center [462, 185] width 261 height 14
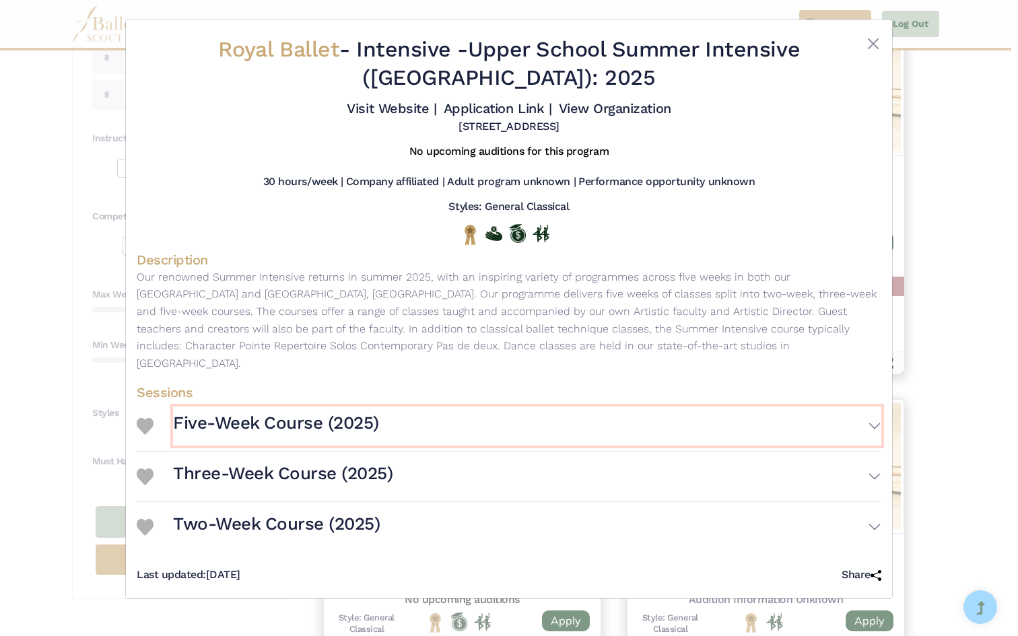
click at [864, 409] on button "Five-Week Course (2025)" at bounding box center [527, 426] width 708 height 39
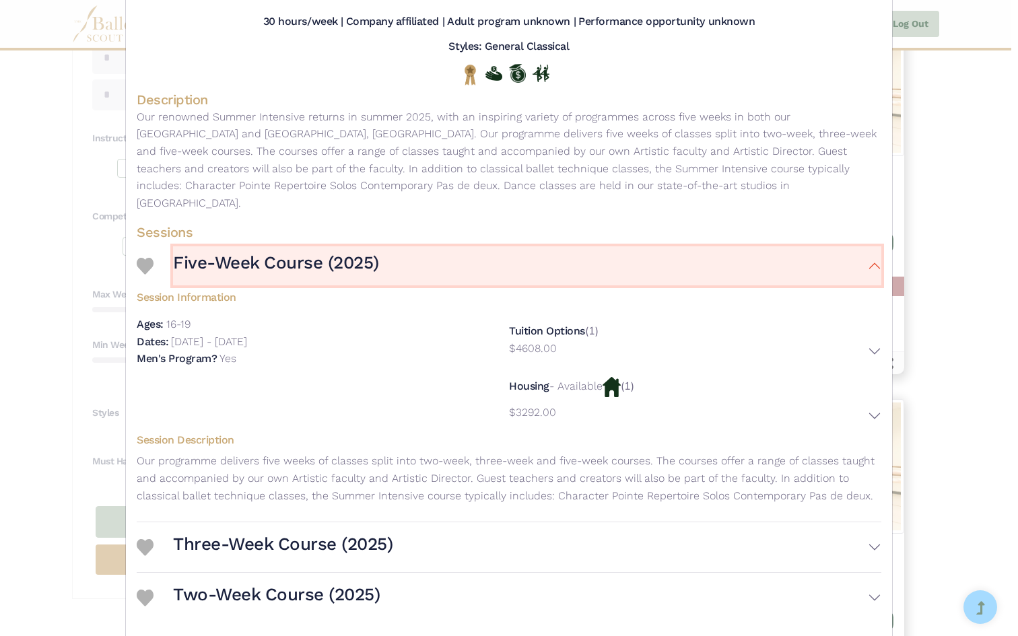
scroll to position [195, 0]
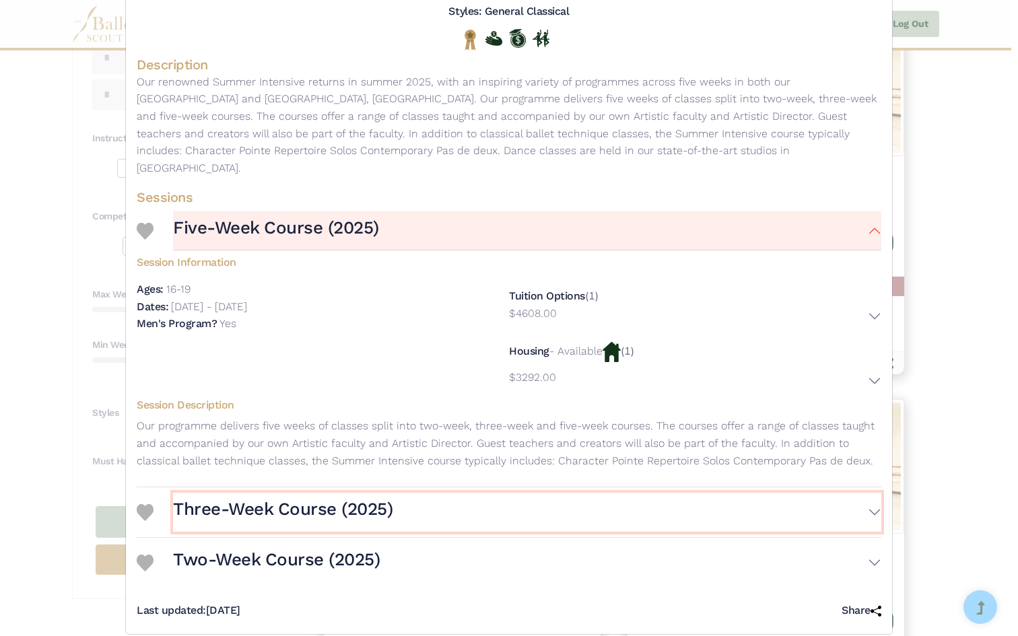
click at [875, 493] on button "Three-Week Course (2025)" at bounding box center [527, 512] width 708 height 39
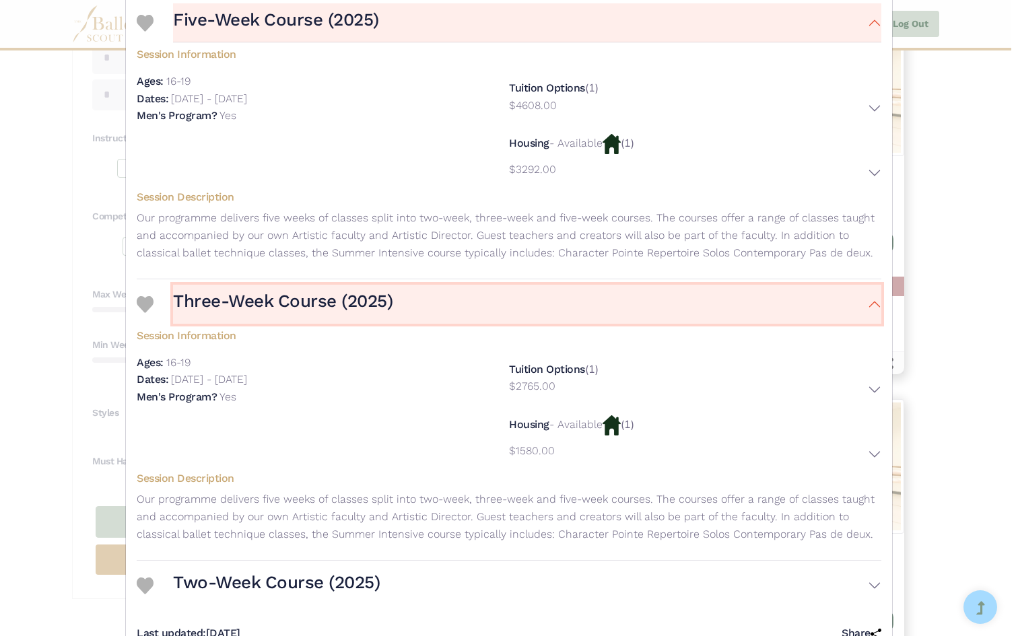
scroll to position [426, 0]
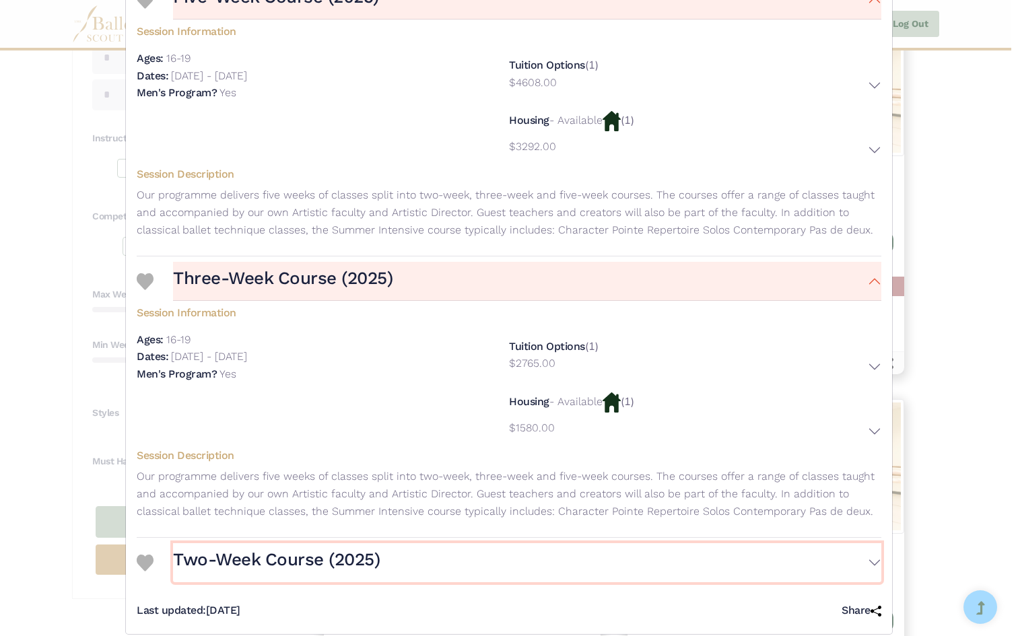
click at [868, 543] on button "Two-Week Course (2025)" at bounding box center [527, 562] width 708 height 39
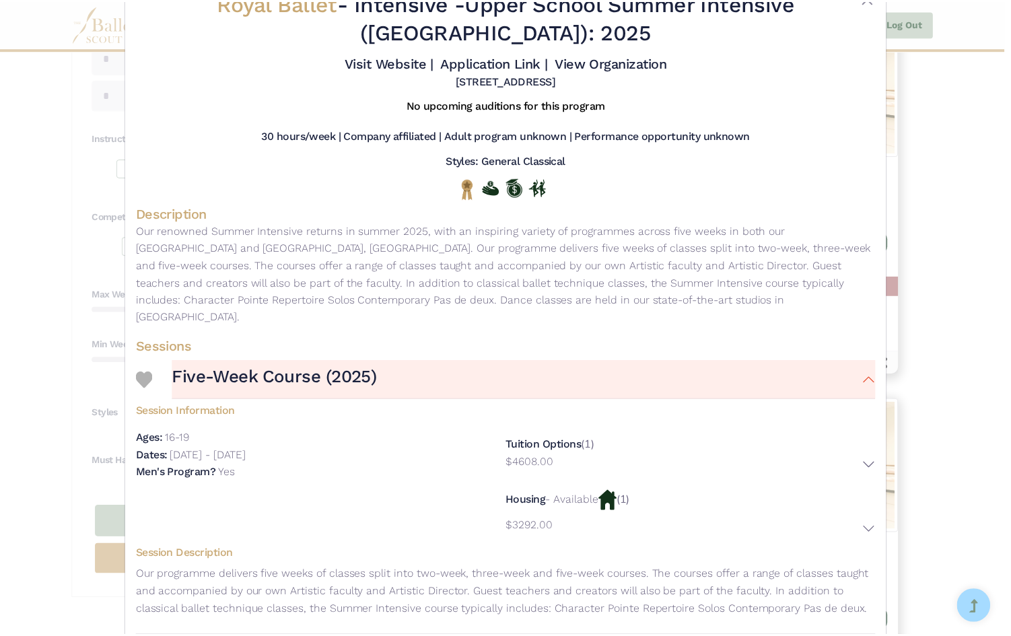
scroll to position [0, 0]
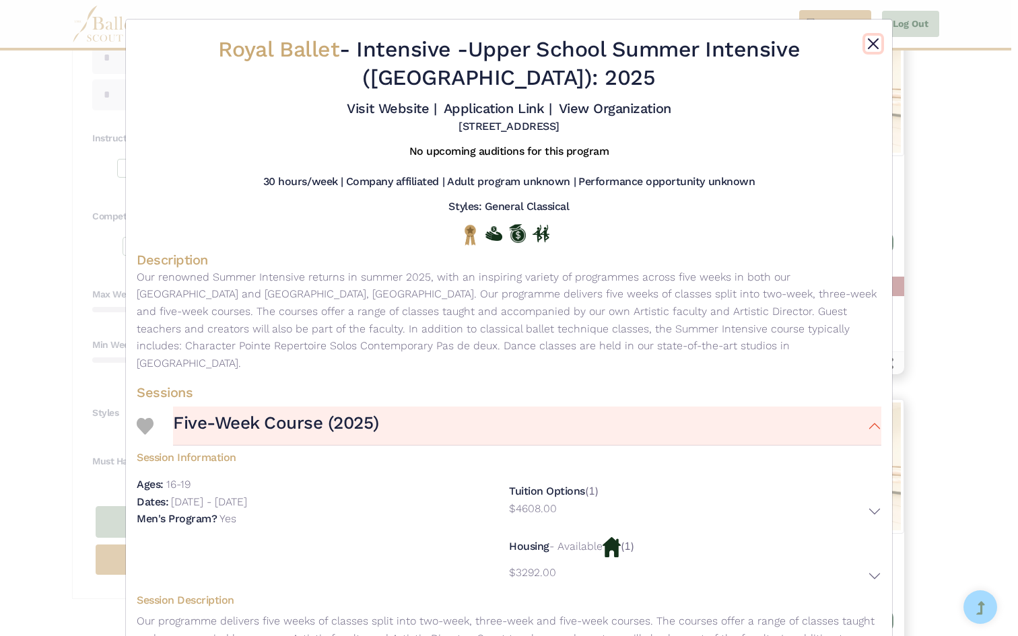
click at [868, 42] on button "Close" at bounding box center [873, 44] width 16 height 16
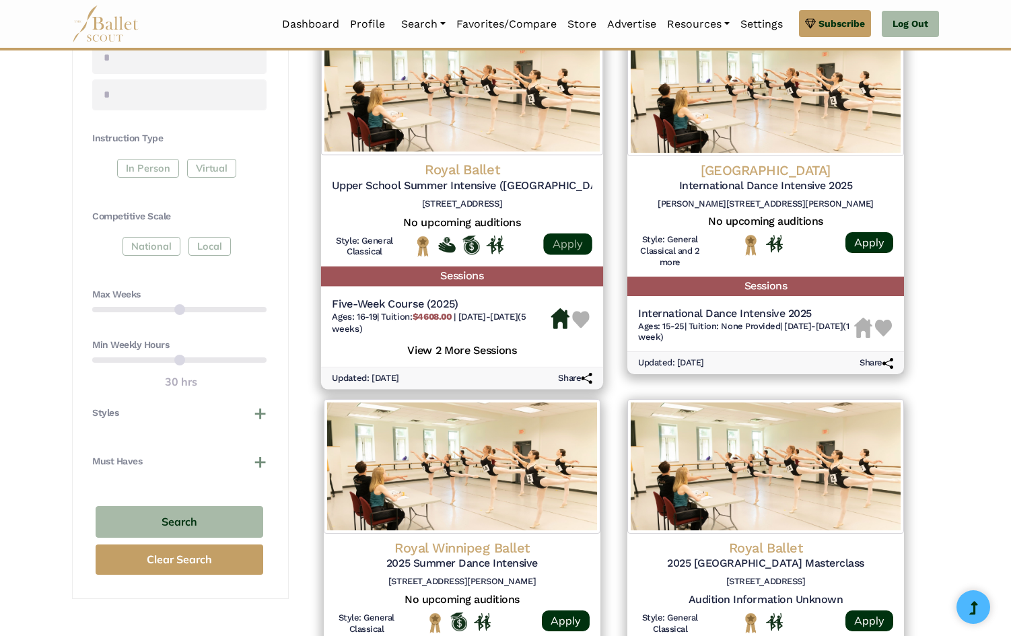
click at [562, 242] on link "Apply" at bounding box center [567, 244] width 48 height 22
